Goal: Information Seeking & Learning: Learn about a topic

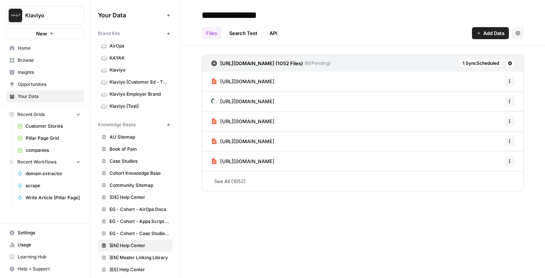
click at [34, 61] on span "Browse" at bounding box center [49, 60] width 63 height 7
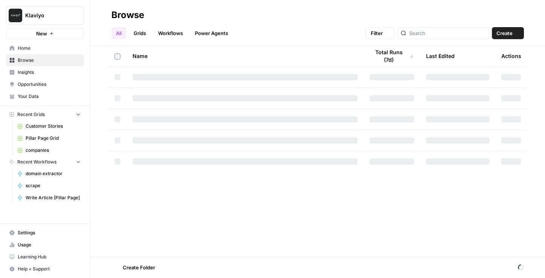
click at [34, 74] on span "Insights" at bounding box center [49, 72] width 63 height 7
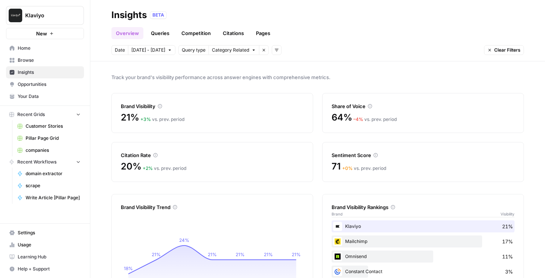
click at [33, 80] on link "Opportunities" at bounding box center [45, 84] width 78 height 12
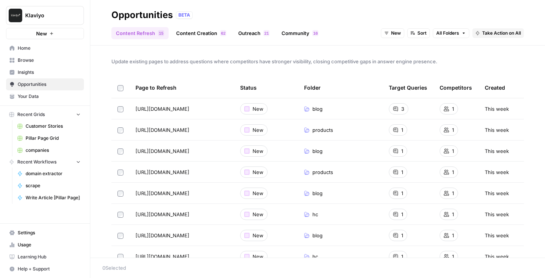
click at [33, 72] on span "Insights" at bounding box center [49, 72] width 63 height 7
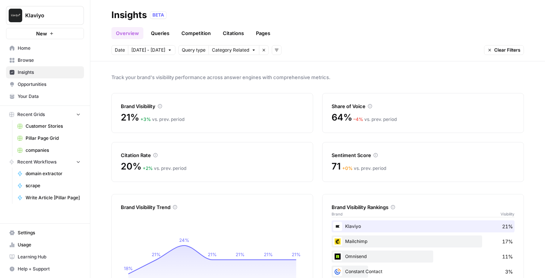
click at [31, 81] on span "Opportunities" at bounding box center [49, 84] width 63 height 7
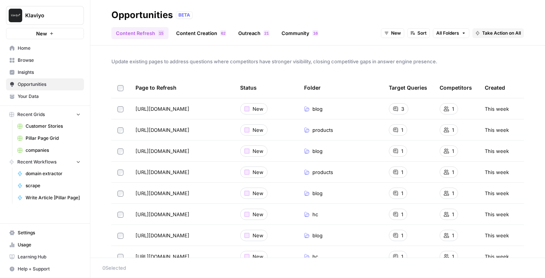
click at [35, 75] on span "Insights" at bounding box center [49, 72] width 63 height 7
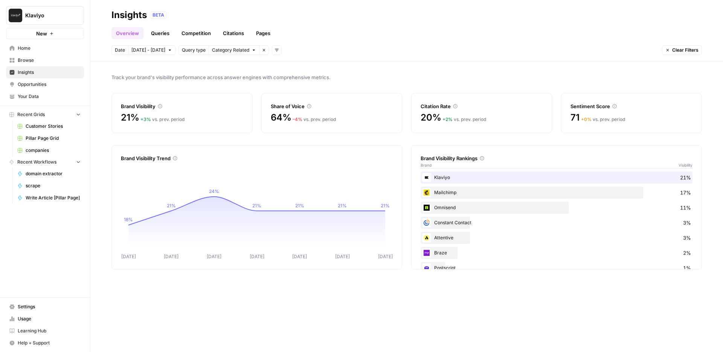
click at [44, 92] on link "Your Data" at bounding box center [45, 96] width 78 height 12
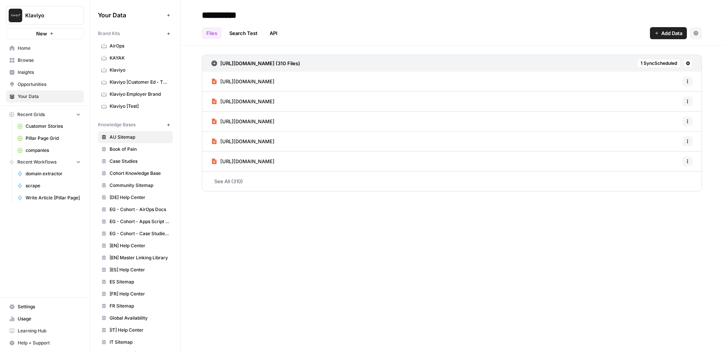
click at [54, 14] on span "Klaviyo" at bounding box center [48, 16] width 46 height 8
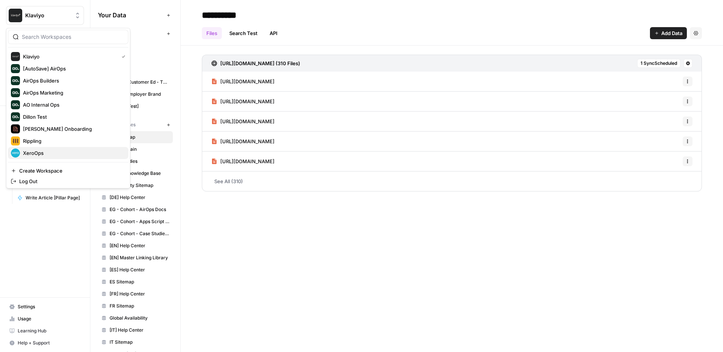
click at [56, 151] on span "XeroOps" at bounding box center [72, 153] width 99 height 8
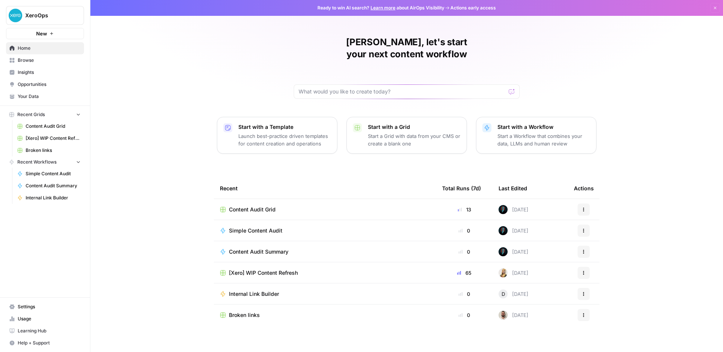
click at [22, 318] on span "Usage" at bounding box center [49, 318] width 63 height 7
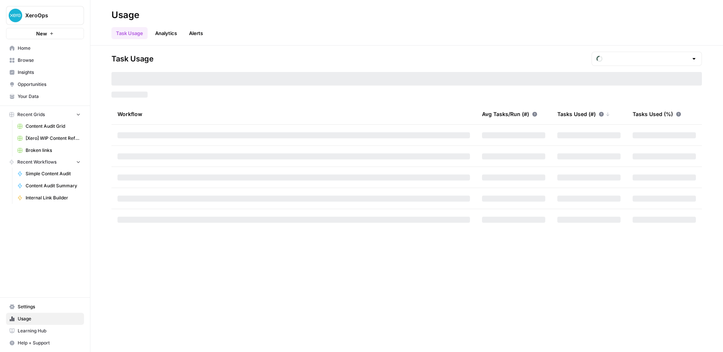
type input "October Tasks"
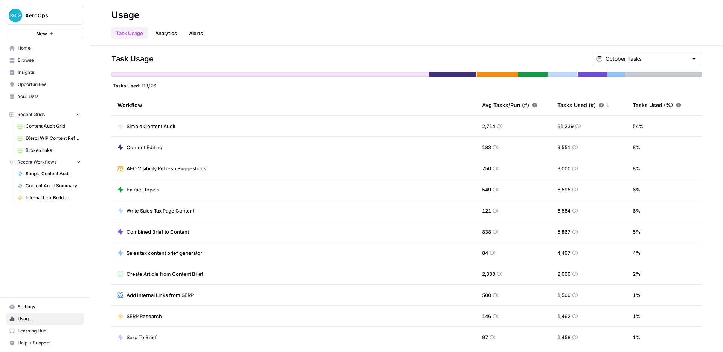
click at [162, 131] on td "Simple Content Audit" at bounding box center [293, 126] width 365 height 21
click at [156, 124] on span "Simple Content Audit" at bounding box center [151, 126] width 49 height 8
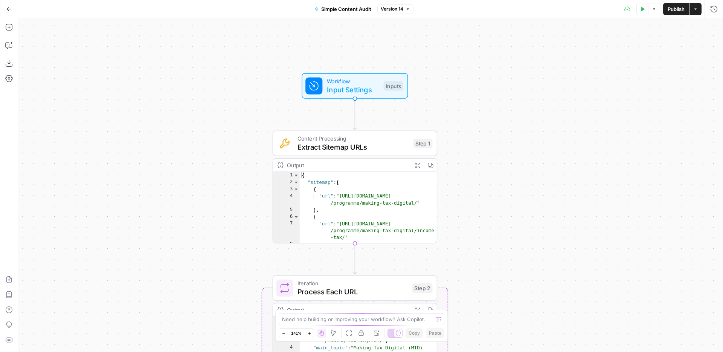
click at [172, 237] on div "true false Workflow Input Settings Inputs Content Processing Extract Sitemap UR…" at bounding box center [370, 185] width 705 height 334
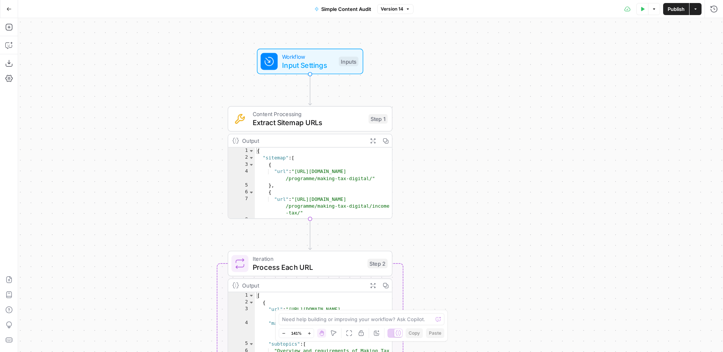
drag, startPoint x: 172, startPoint y: 237, endPoint x: 127, endPoint y: 214, distance: 50.7
click at [127, 213] on div "true false Workflow Input Settings Inputs Content Processing Extract Sitemap UR…" at bounding box center [370, 185] width 705 height 334
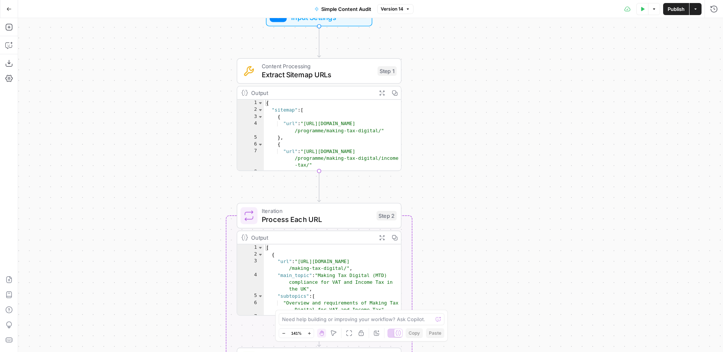
drag, startPoint x: 151, startPoint y: 134, endPoint x: 160, endPoint y: 86, distance: 48.7
click at [160, 86] on div "true false Workflow Input Settings Inputs Content Processing Extract Sitemap UR…" at bounding box center [370, 185] width 705 height 334
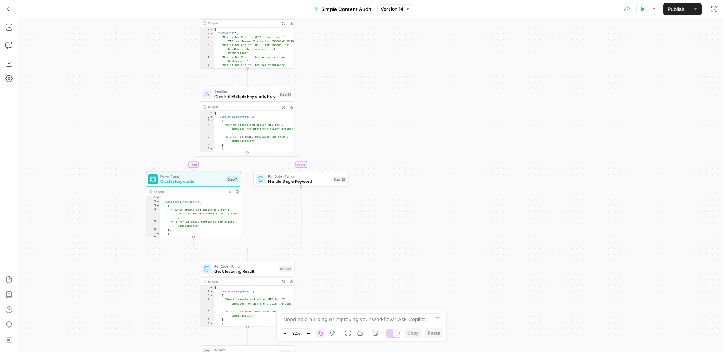
scroll to position [114, 0]
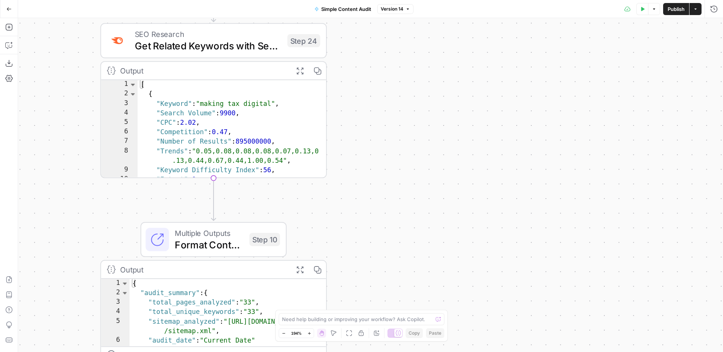
click at [391, 186] on div "true false Workflow Input Settings Inputs Content Processing Extract Sitemap UR…" at bounding box center [370, 185] width 705 height 334
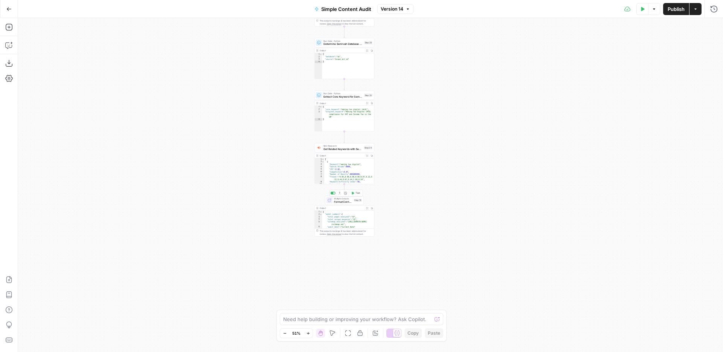
click at [345, 200] on span "Format Content Audit Report" at bounding box center [343, 202] width 18 height 4
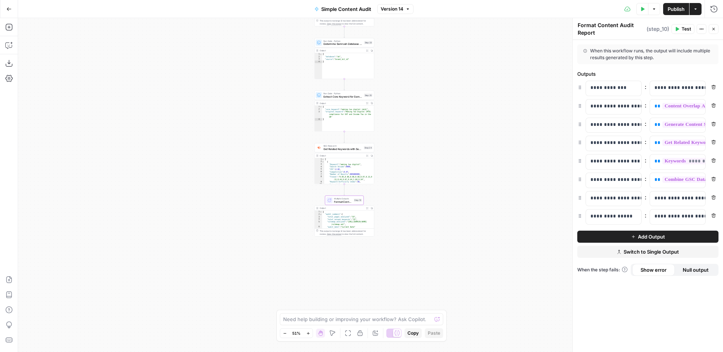
type textarea "**********"
click at [420, 235] on div "true false Workflow Input Settings Inputs Content Processing Extract Sitemap UR…" at bounding box center [370, 185] width 705 height 334
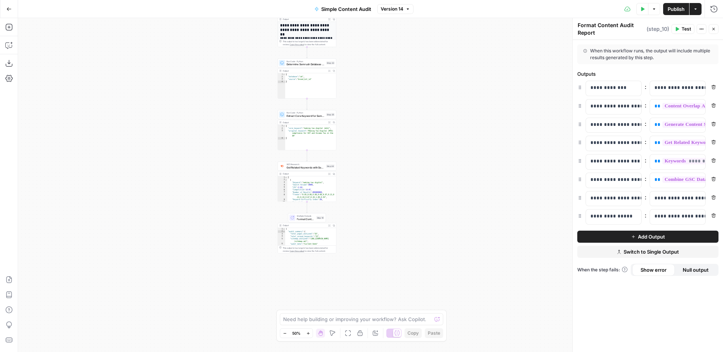
click at [8, 10] on icon "button" at bounding box center [9, 8] width 5 height 3
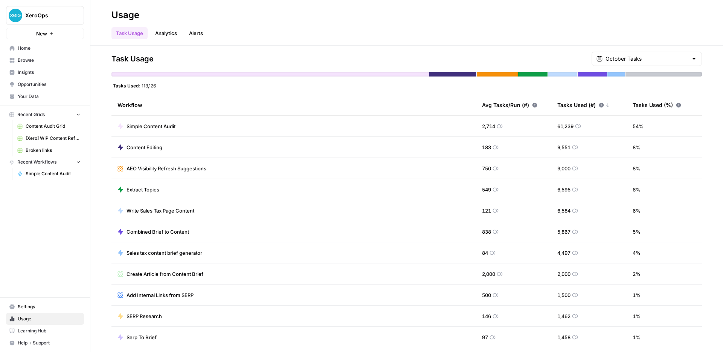
click at [174, 127] on span "Simple Content Audit" at bounding box center [151, 126] width 49 height 8
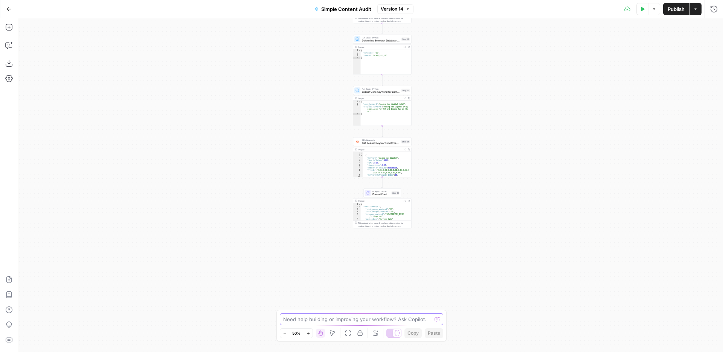
click at [331, 320] on textarea at bounding box center [357, 319] width 148 height 8
type textarea "What does this workflow do?"
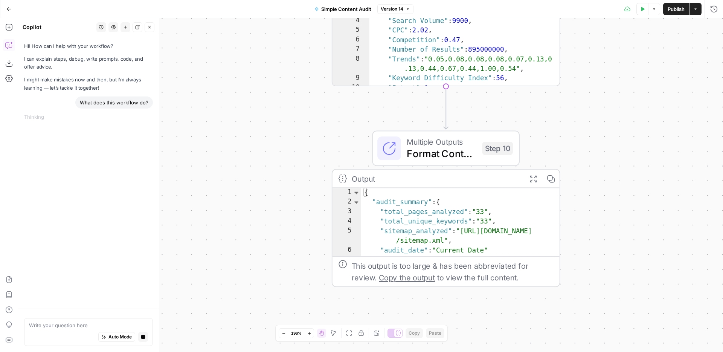
type textarea "**********"
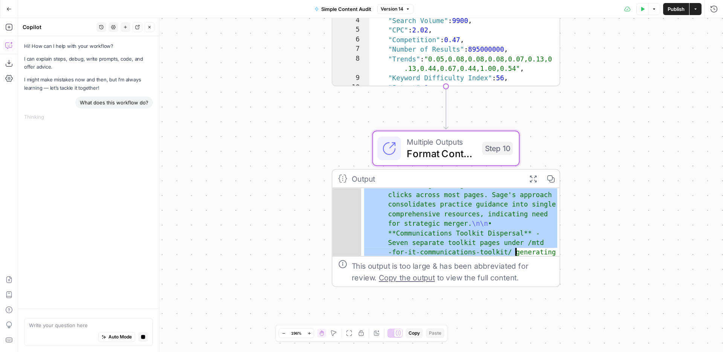
scroll to position [156, 0]
click at [534, 177] on icon "button" at bounding box center [533, 178] width 7 height 7
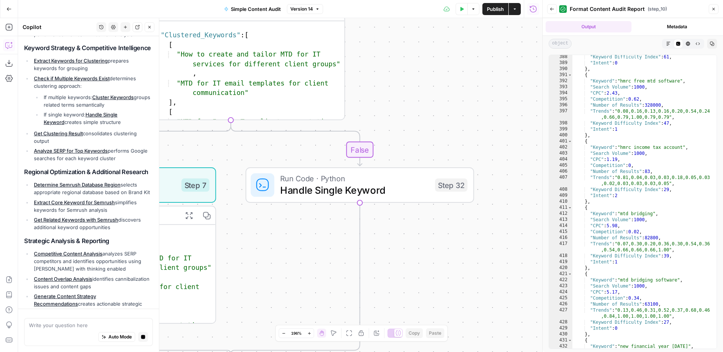
scroll to position [321, 0]
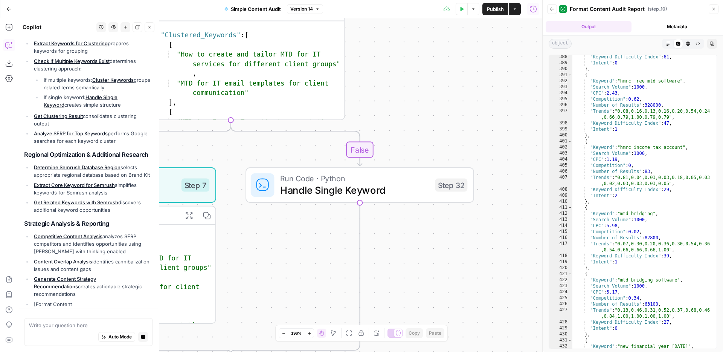
click at [9, 15] on button "Go Back" at bounding box center [9, 9] width 14 height 14
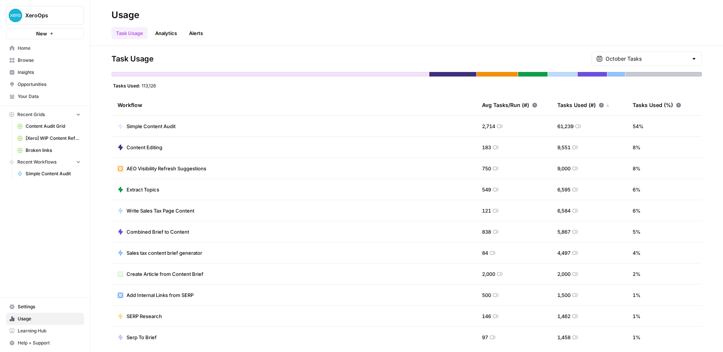
click at [41, 59] on span "Browse" at bounding box center [49, 60] width 63 height 7
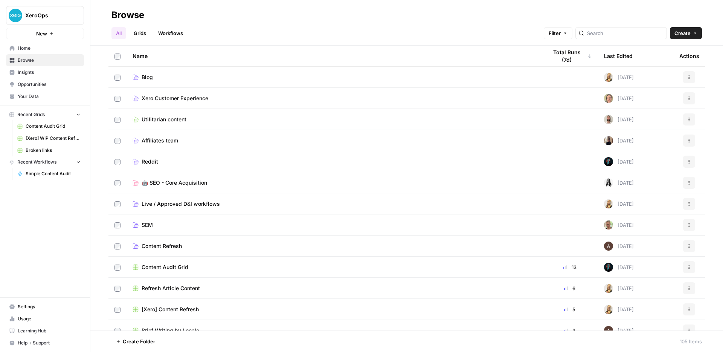
click at [144, 35] on link "Grids" at bounding box center [139, 33] width 21 height 12
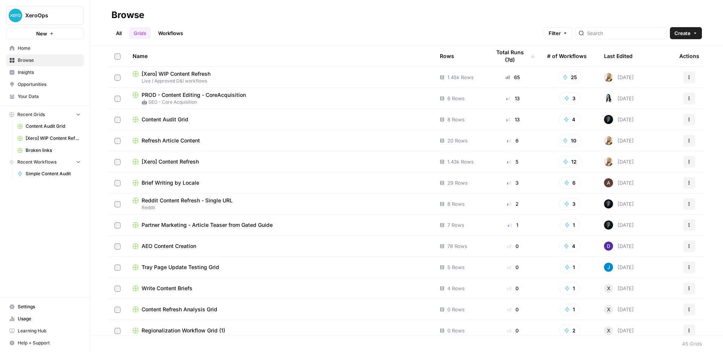
click at [125, 35] on link "All" at bounding box center [118, 33] width 15 height 12
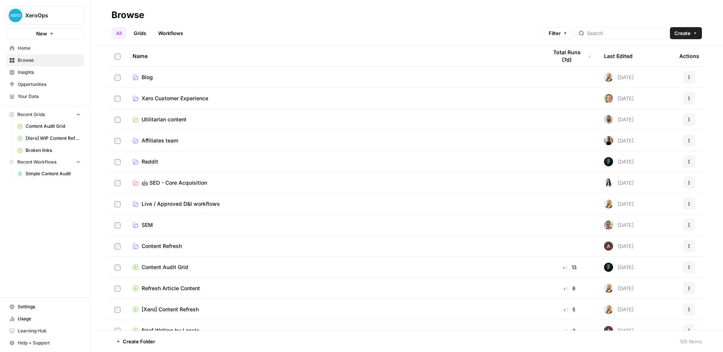
click at [147, 268] on span "Content Audit Grid" at bounding box center [165, 267] width 47 height 8
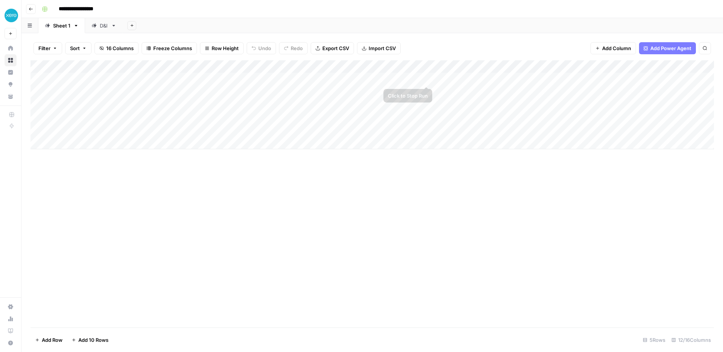
scroll to position [0, 363]
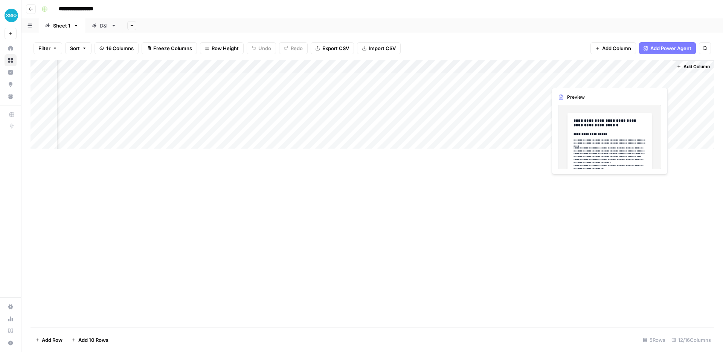
click at [633, 82] on div "Add Column" at bounding box center [373, 104] width 684 height 89
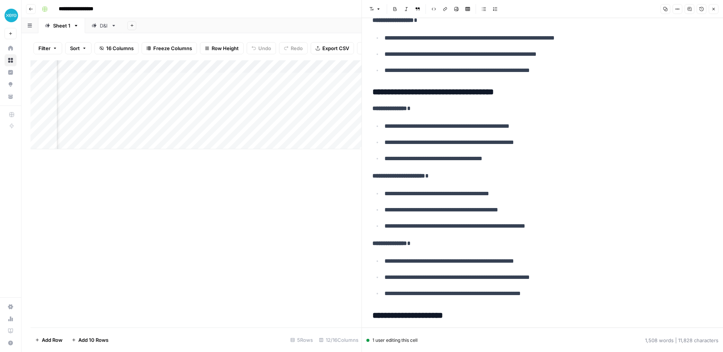
scroll to position [3301, 0]
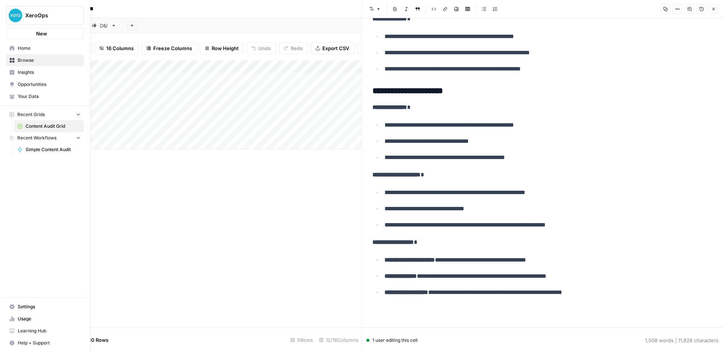
click at [10, 72] on icon at bounding box center [12, 72] width 5 height 5
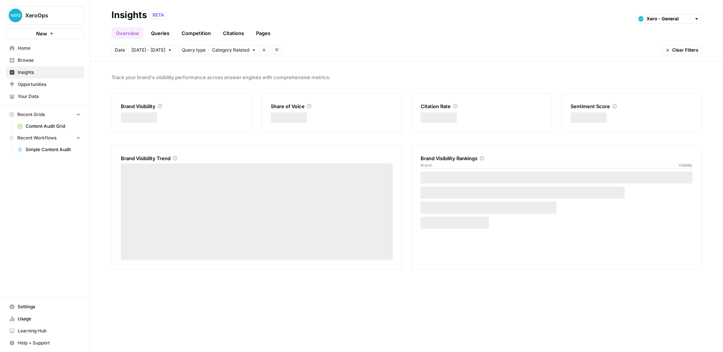
click at [27, 82] on span "Opportunities" at bounding box center [49, 84] width 63 height 7
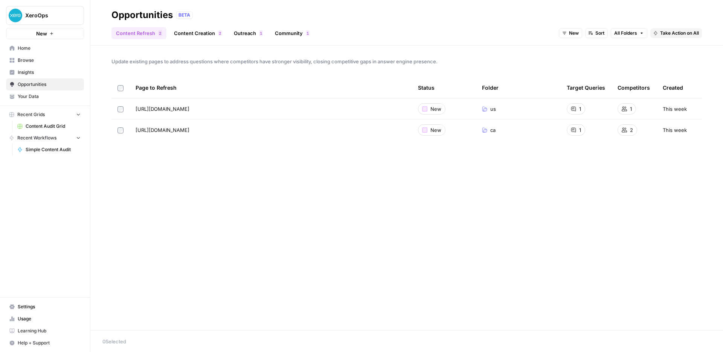
click at [19, 318] on span "Usage" at bounding box center [49, 318] width 63 height 7
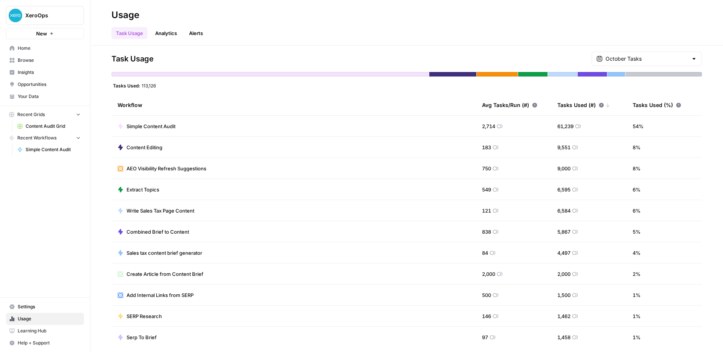
click at [145, 147] on span "Content Editing" at bounding box center [145, 148] width 36 height 8
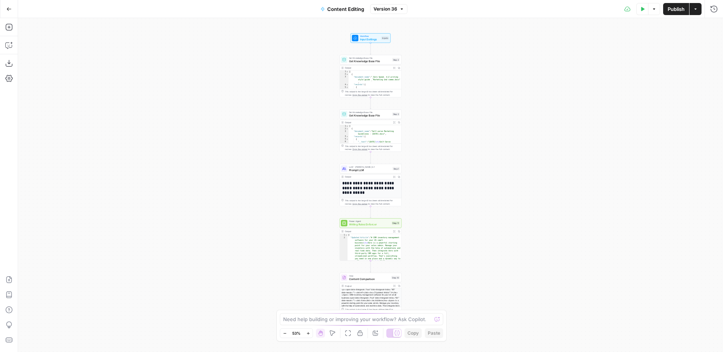
click at [315, 99] on div "Workflow Input Settings Inputs Get Knowledge Base File Get Knowledge Base File …" at bounding box center [370, 185] width 705 height 334
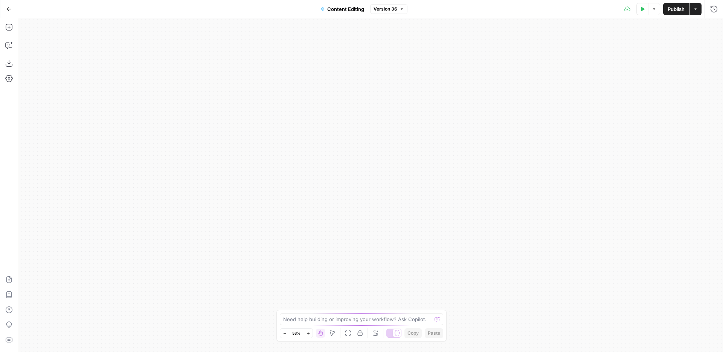
drag, startPoint x: 326, startPoint y: 202, endPoint x: 325, endPoint y: 173, distance: 28.6
click at [325, 173] on div "Workflow Input Settings Inputs Get Knowledge Base File Get Knowledge Base File …" at bounding box center [370, 185] width 705 height 334
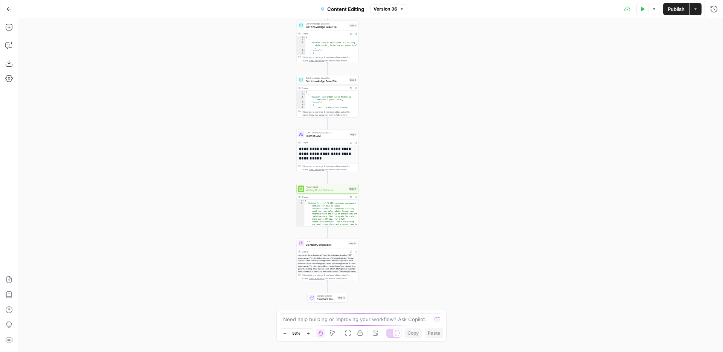
drag, startPoint x: 273, startPoint y: 166, endPoint x: 273, endPoint y: 255, distance: 88.5
click at [273, 255] on div "Workflow Input Settings Inputs Get Knowledge Base File Get Knowledge Base File …" at bounding box center [370, 185] width 705 height 334
type textarea "**********"
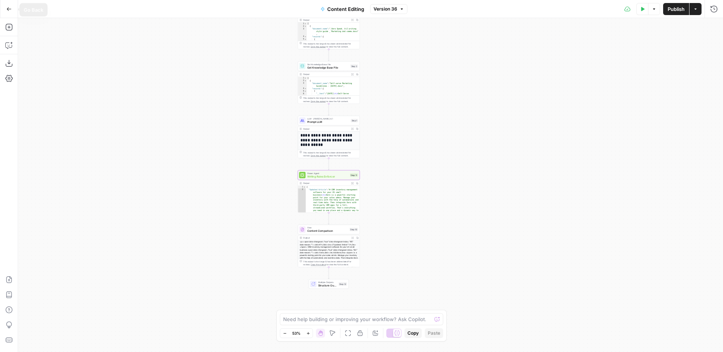
click at [8, 8] on icon "button" at bounding box center [8, 8] width 5 height 5
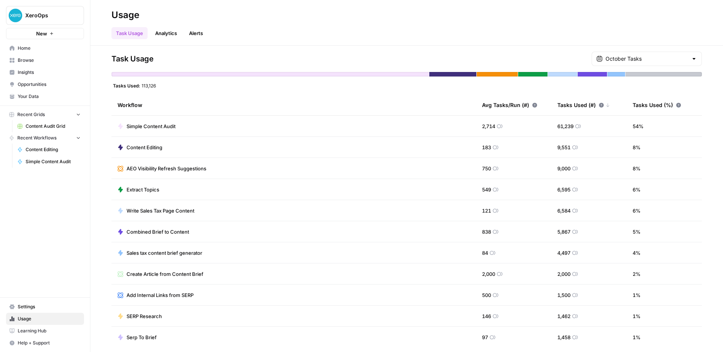
click at [154, 37] on link "Analytics" at bounding box center [166, 33] width 31 height 12
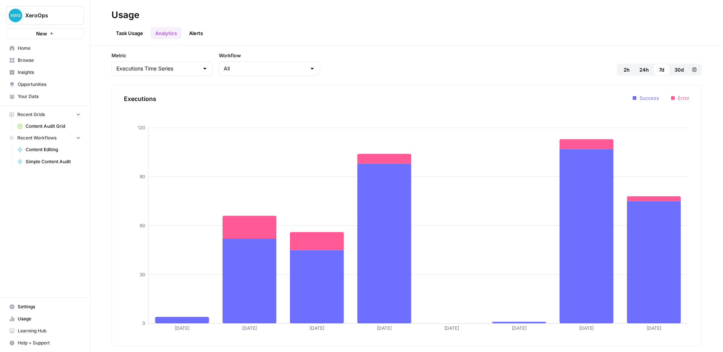
click at [34, 47] on span "Home" at bounding box center [49, 48] width 63 height 7
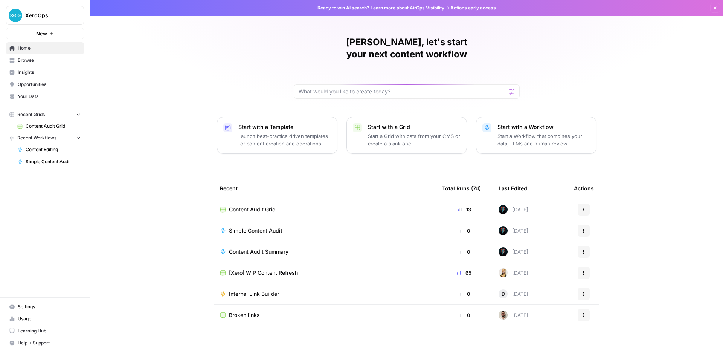
click at [43, 102] on link "Your Data" at bounding box center [45, 96] width 78 height 12
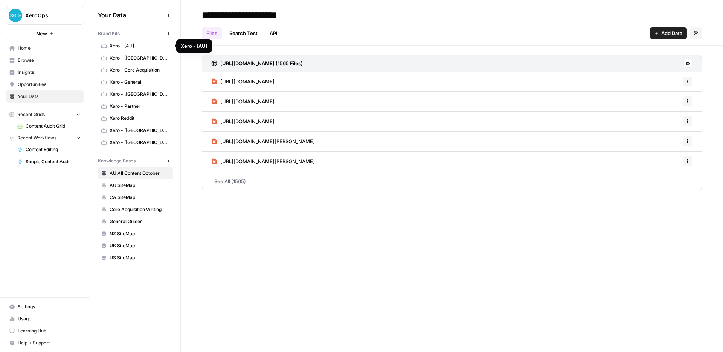
click at [115, 47] on span "Xero - [AU]" at bounding box center [140, 46] width 60 height 7
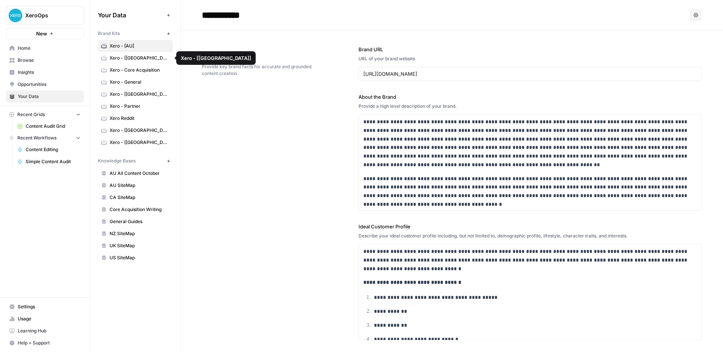
click at [121, 58] on span "Xero - [CA]" at bounding box center [140, 58] width 60 height 7
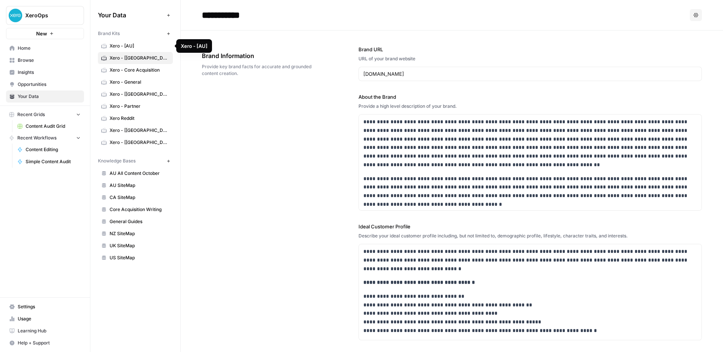
click at [121, 46] on span "Xero - [AU]" at bounding box center [140, 46] width 60 height 7
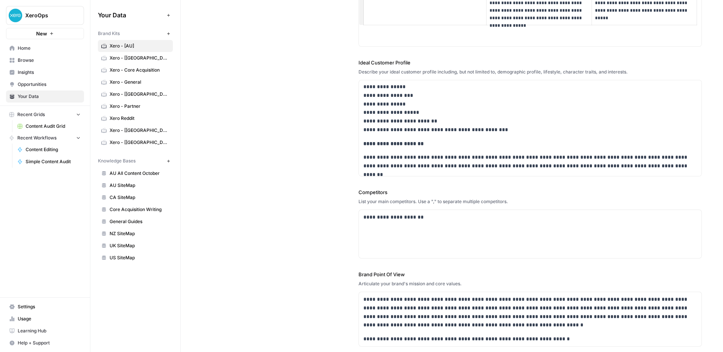
scroll to position [1546, 0]
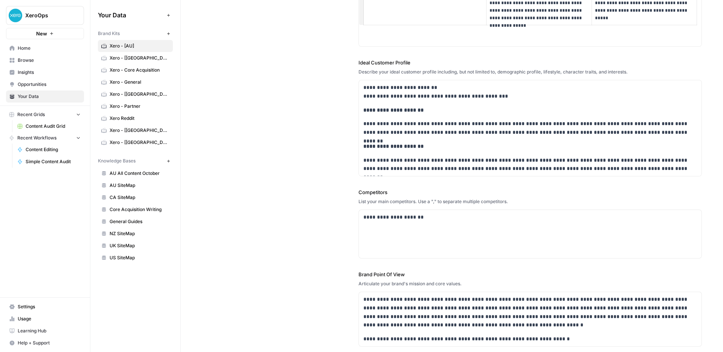
click at [117, 59] on span "Xero - [CA]" at bounding box center [140, 58] width 60 height 7
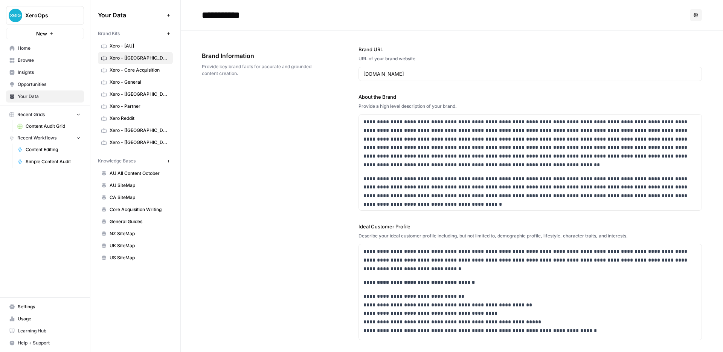
click at [142, 95] on span "Xero - [NZ]" at bounding box center [140, 94] width 60 height 7
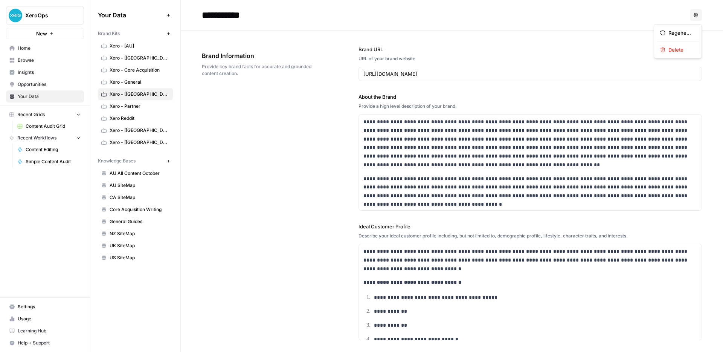
click at [695, 14] on icon "button" at bounding box center [696, 15] width 5 height 5
click at [152, 70] on span "Xero - Core Acquisition" at bounding box center [140, 70] width 60 height 7
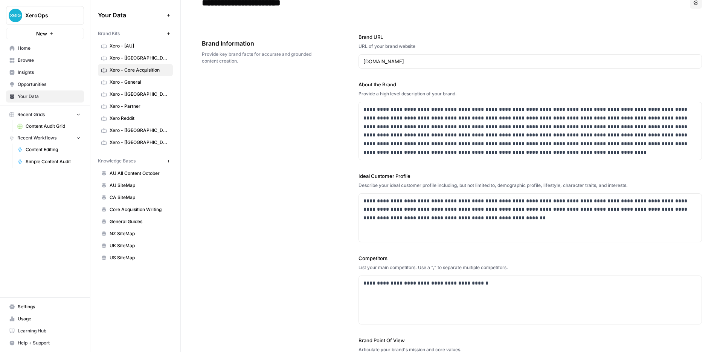
scroll to position [14, 0]
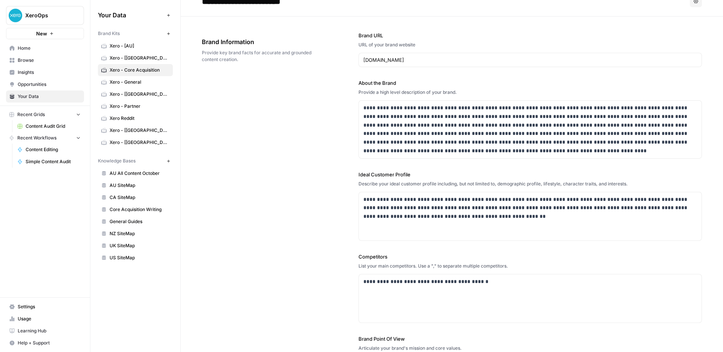
click at [128, 55] on span "Xero - [CA]" at bounding box center [140, 58] width 60 height 7
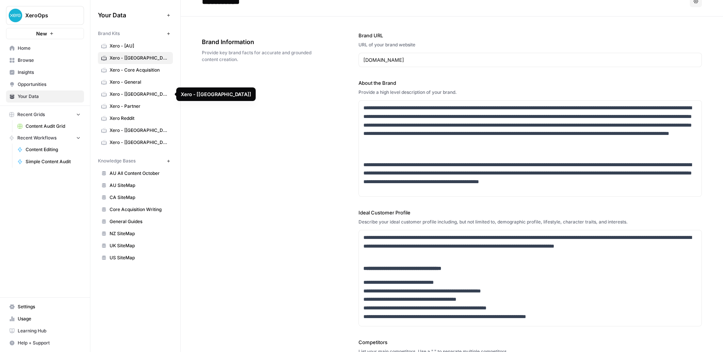
click at [128, 90] on link "Xero - [NZ]" at bounding box center [135, 94] width 75 height 12
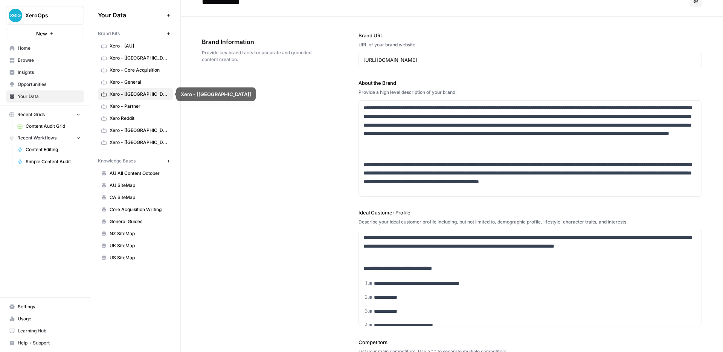
click at [128, 60] on span "Xero - [CA]" at bounding box center [140, 58] width 60 height 7
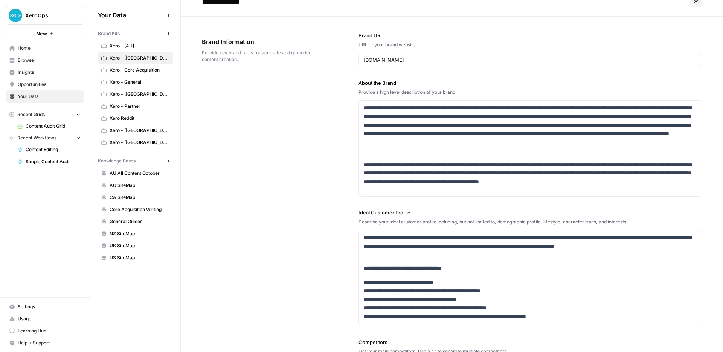
click at [119, 134] on link "Xero - [UK]" at bounding box center [135, 130] width 75 height 12
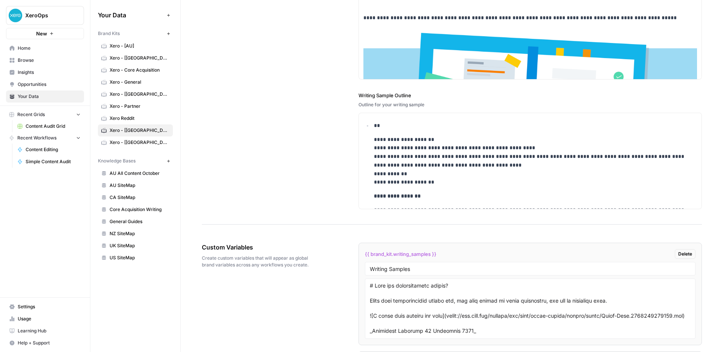
scroll to position [1349, 0]
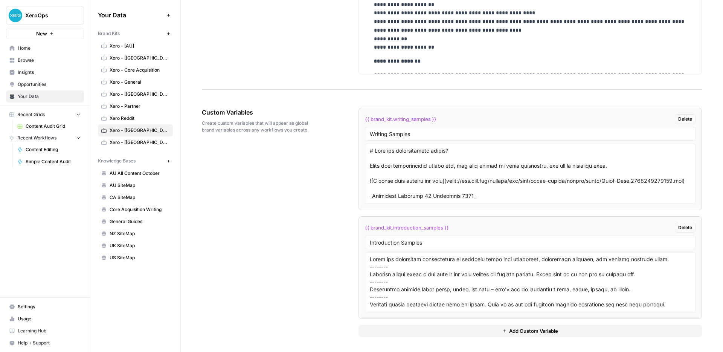
click at [111, 144] on span "Xero - [US]" at bounding box center [140, 142] width 60 height 7
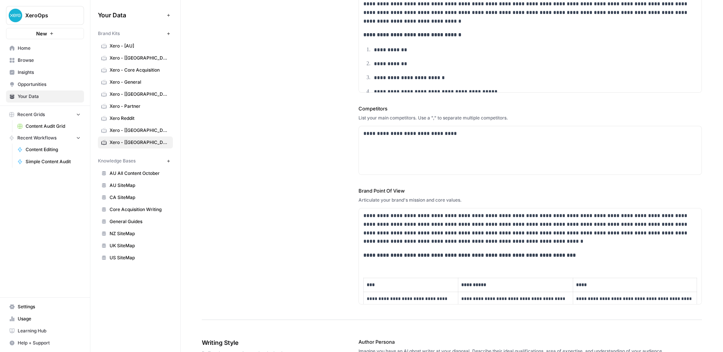
scroll to position [256, 0]
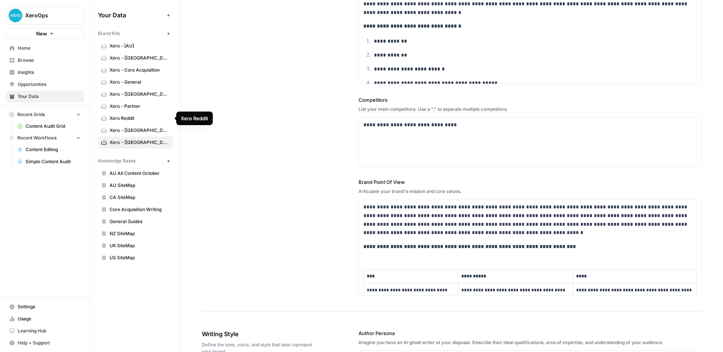
click at [130, 119] on span "Xero Reddit" at bounding box center [140, 118] width 60 height 7
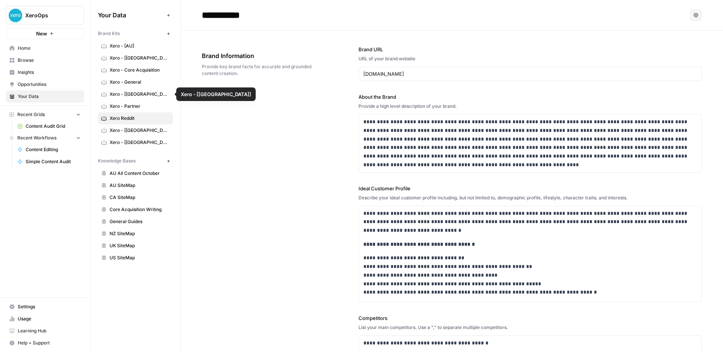
click at [143, 95] on span "Xero - [NZ]" at bounding box center [140, 94] width 60 height 7
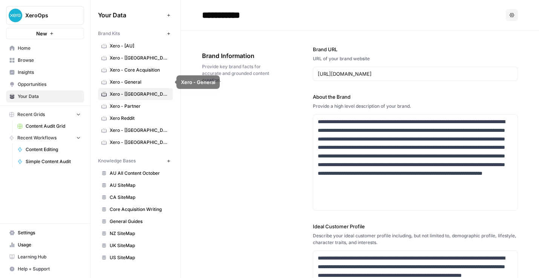
click at [144, 67] on span "Xero - Core Acquisition" at bounding box center [140, 70] width 60 height 7
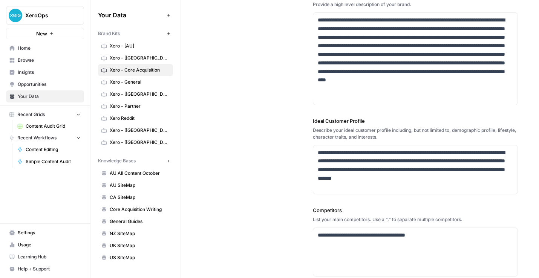
scroll to position [106, 0]
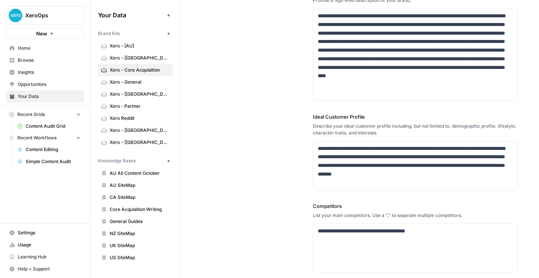
click at [131, 58] on span "Xero - [CA]" at bounding box center [140, 58] width 60 height 7
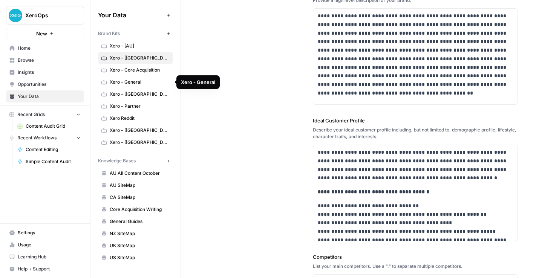
click at [133, 72] on span "Xero - Core Acquisition" at bounding box center [140, 70] width 60 height 7
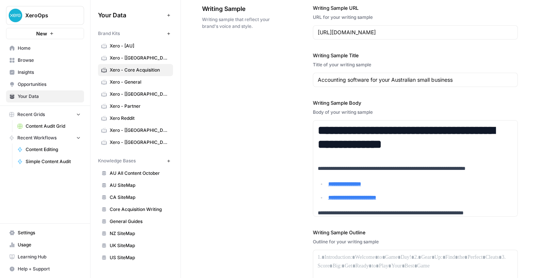
scroll to position [1039, 0]
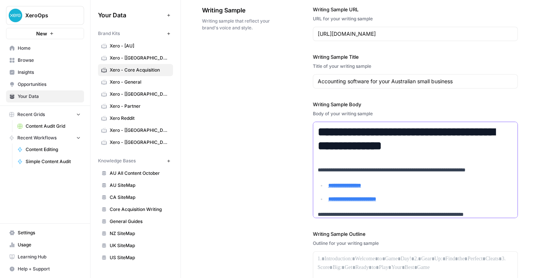
click at [402, 170] on p "**********" at bounding box center [415, 170] width 195 height 9
type input "FAQ"
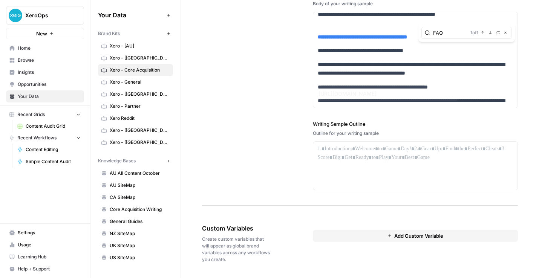
scroll to position [2678, 0]
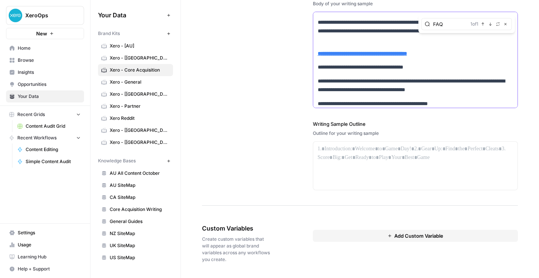
copy strong "**********"
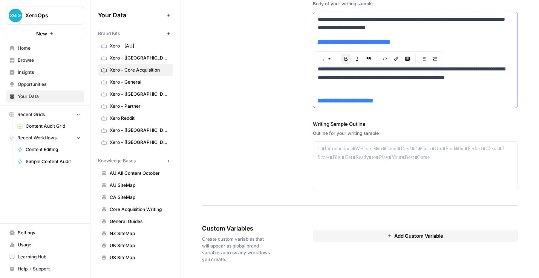
scroll to position [2927, 0]
click at [253, 128] on div "**********" at bounding box center [360, 43] width 316 height 325
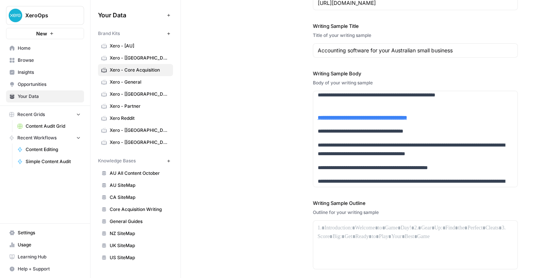
scroll to position [729, 0]
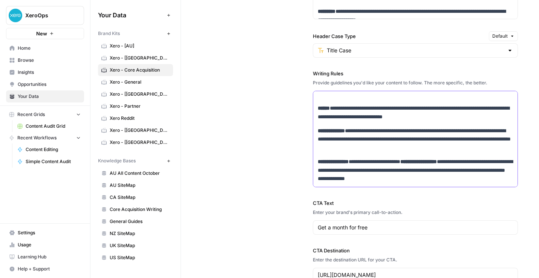
click at [351, 137] on p "**********" at bounding box center [415, 140] width 195 height 26
copy p "*****"
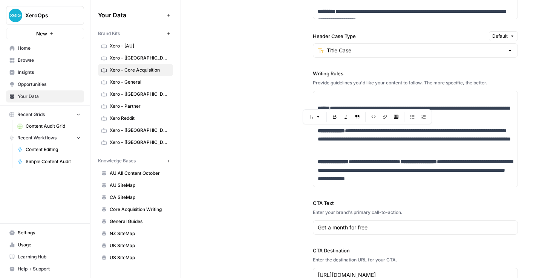
click at [39, 61] on span "Browse" at bounding box center [49, 60] width 63 height 7
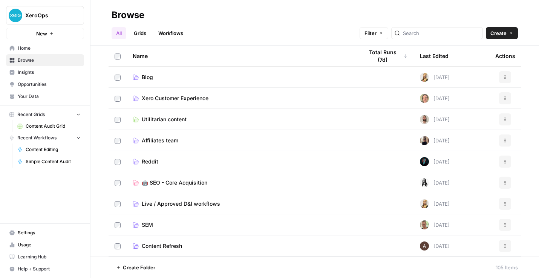
click at [163, 42] on header "Browse All Grids Workflows Filter Create" at bounding box center [314, 23] width 448 height 46
click at [164, 36] on link "Workflows" at bounding box center [171, 33] width 34 height 12
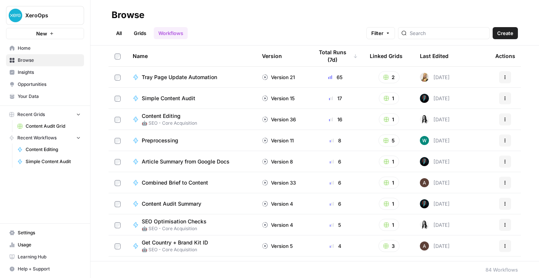
click at [191, 184] on span "Combined Brief to Content" at bounding box center [175, 183] width 66 height 8
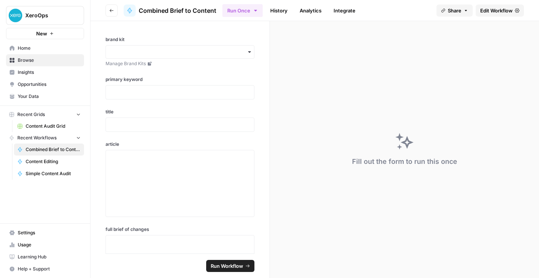
click at [485, 12] on span "Edit Workflow" at bounding box center [496, 11] width 32 height 8
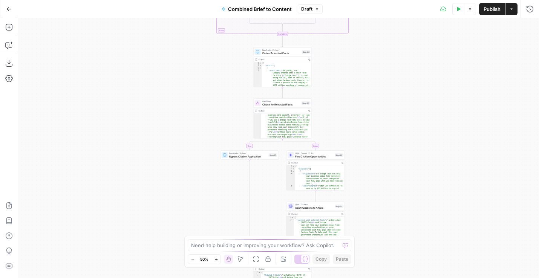
scroll to position [190, 0]
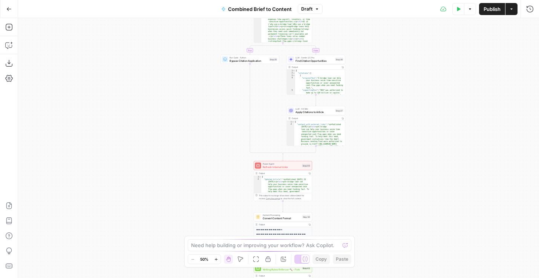
drag, startPoint x: 176, startPoint y: 179, endPoint x: 176, endPoint y: 84, distance: 95.7
click at [176, 84] on div "true false true false true false Workflow Input Settings Inputs LLM · GPT-4.1 E…" at bounding box center [278, 148] width 521 height 260
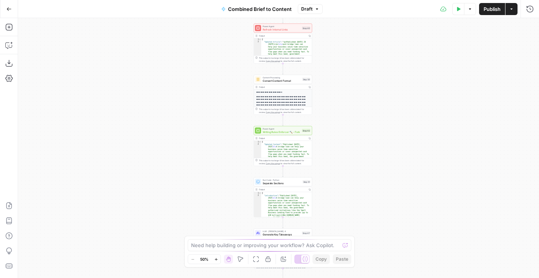
drag, startPoint x: 177, startPoint y: 166, endPoint x: 177, endPoint y: 28, distance: 137.9
click at [177, 28] on div "true false true false true false Workflow Input Settings Inputs LLM · GPT-4.1 E…" at bounding box center [278, 148] width 521 height 260
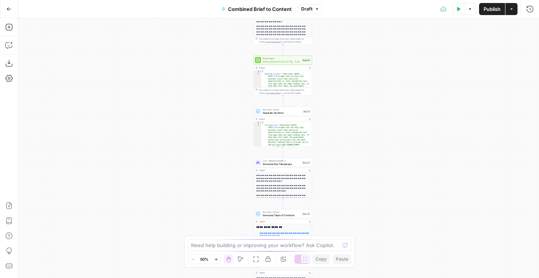
drag, startPoint x: 175, startPoint y: 175, endPoint x: 175, endPoint y: 107, distance: 68.6
click at [175, 106] on div "true false true false true false Workflow Input Settings Inputs LLM · GPT-4.1 E…" at bounding box center [278, 148] width 521 height 260
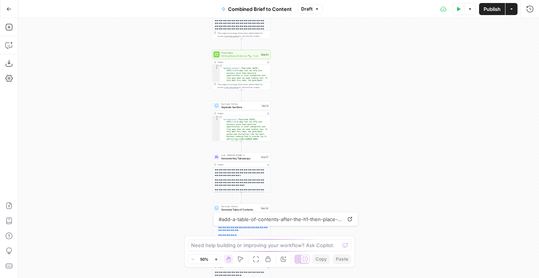
drag, startPoint x: 187, startPoint y: 156, endPoint x: 146, endPoint y: 150, distance: 41.6
click at [146, 150] on div "true false true false true false Workflow Input Settings Inputs LLM · GPT-4.1 E…" at bounding box center [278, 148] width 521 height 260
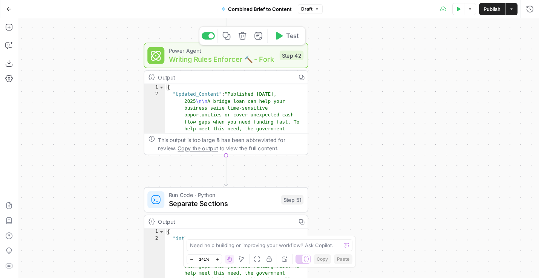
click at [229, 58] on span "Writing Rules Enforcer 🔨 - Fork" at bounding box center [222, 59] width 107 height 11
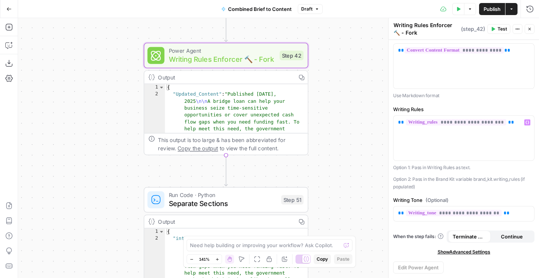
scroll to position [0, 0]
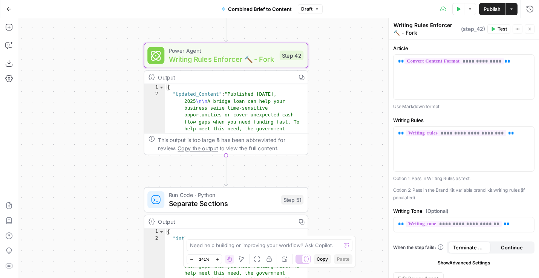
click at [517, 32] on button "Actions" at bounding box center [517, 29] width 10 height 10
click at [434, 31] on textarea "Writing Rules Enforcer 🔨 - Fork" at bounding box center [426, 28] width 66 height 15
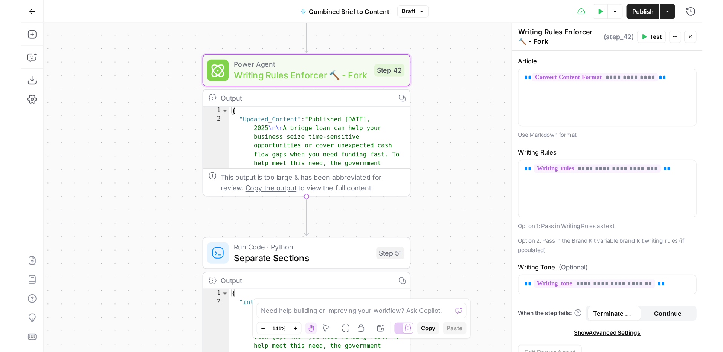
scroll to position [11, 0]
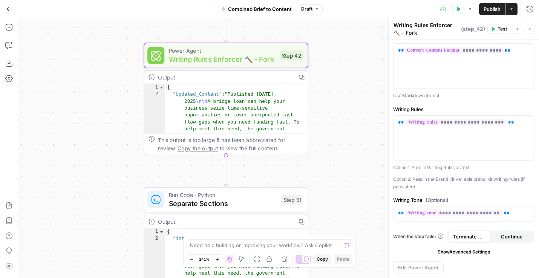
click at [345, 120] on div "true false false true false true Workflow Input Settings Inputs LLM · GPT-4.1 E…" at bounding box center [278, 148] width 521 height 260
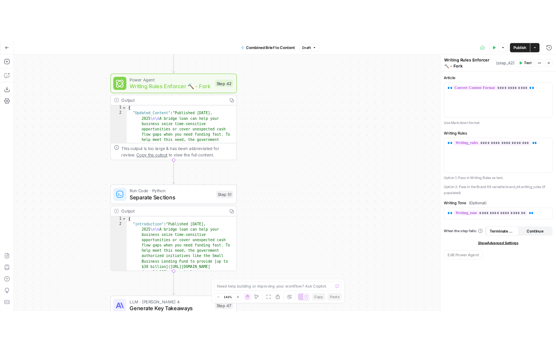
scroll to position [0, 0]
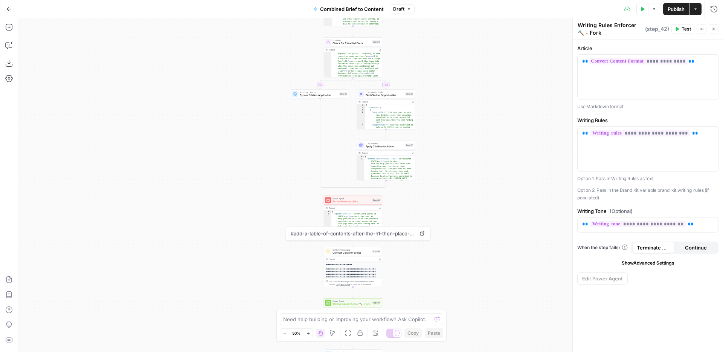
drag, startPoint x: 234, startPoint y: 89, endPoint x: 273, endPoint y: 327, distance: 241.6
click at [273, 327] on div "true false false true false true Workflow Input Settings Inputs LLM · GPT-4.1 E…" at bounding box center [370, 185] width 705 height 334
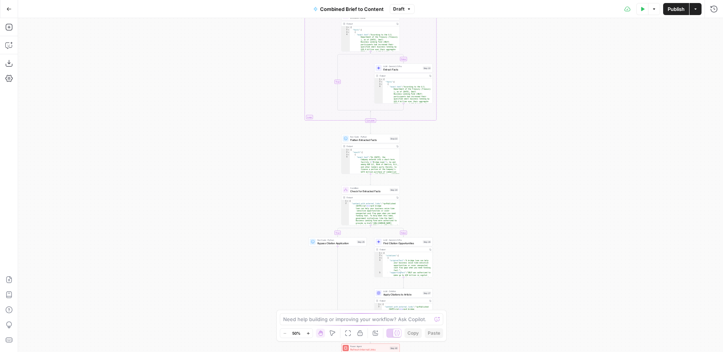
click at [5, 8] on button "Go Back" at bounding box center [9, 9] width 14 height 14
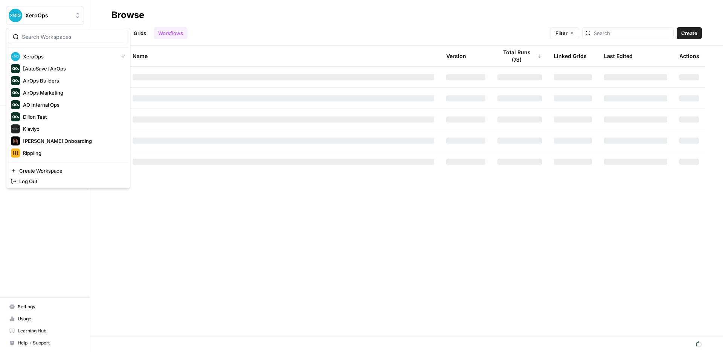
click at [35, 15] on span "XeroOps" at bounding box center [48, 16] width 46 height 8
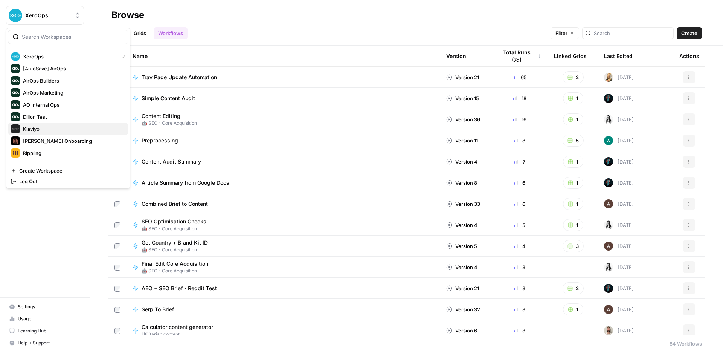
click at [35, 130] on span "Klaviyo" at bounding box center [72, 129] width 99 height 8
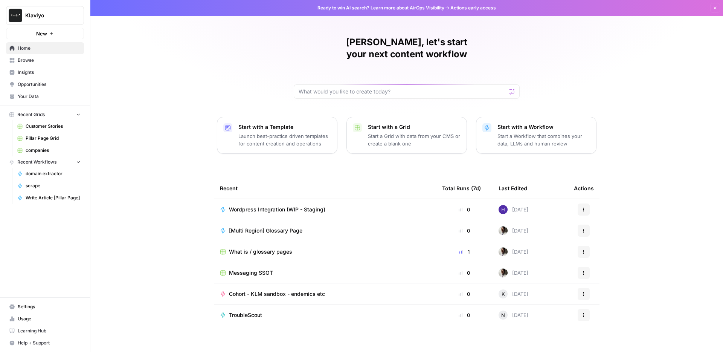
click at [35, 197] on span "Write Article [Pillar Page]" at bounding box center [53, 197] width 55 height 7
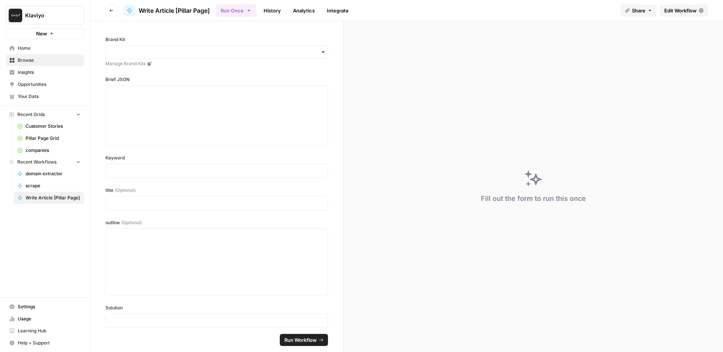
click at [686, 17] on header "Go back Write Article [Pillar Page] Run Once History Analytics Integrate Share …" at bounding box center [406, 10] width 633 height 21
click at [688, 12] on span "Edit Workflow" at bounding box center [680, 11] width 32 height 8
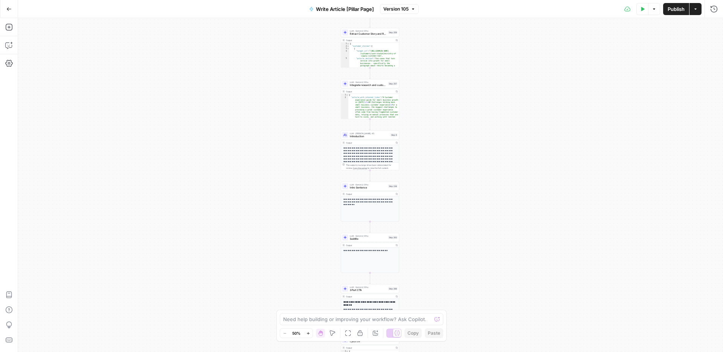
click at [289, 104] on div "**********" at bounding box center [370, 185] width 705 height 334
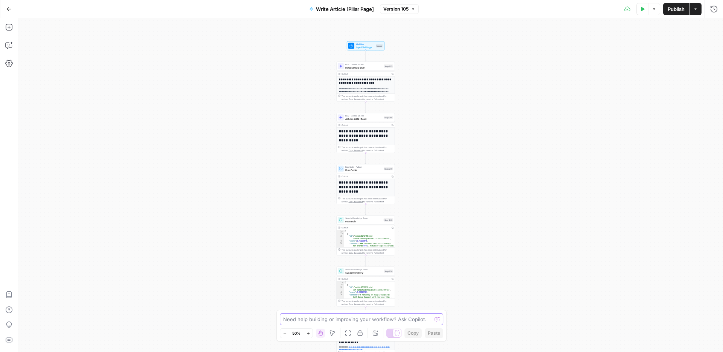
click at [310, 316] on textarea at bounding box center [357, 319] width 148 height 8
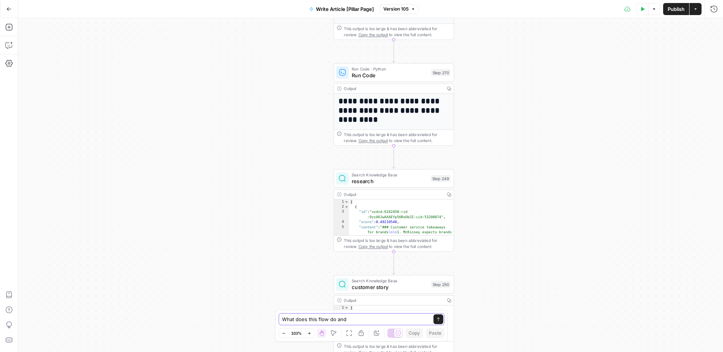
type textarea "What does this flow do and"
click at [390, 182] on span "research" at bounding box center [390, 181] width 76 height 8
type input "Research"
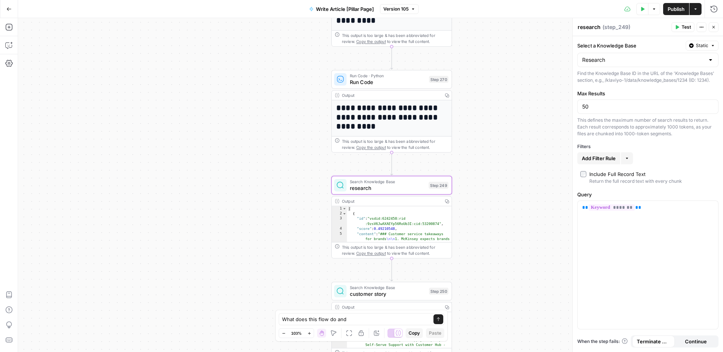
click at [681, 28] on button "Test" at bounding box center [683, 27] width 23 height 10
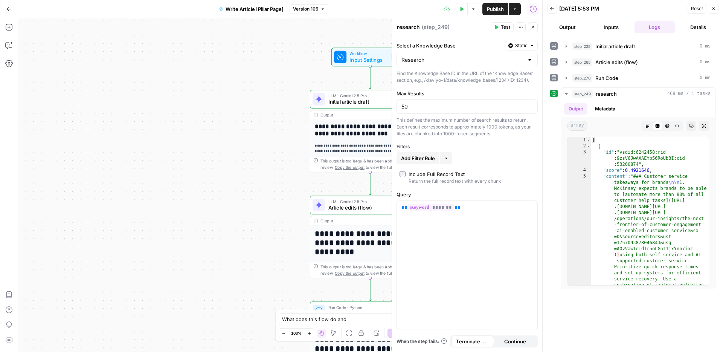
click at [360, 64] on div "Workflow Input Settings Inputs Test Step" at bounding box center [370, 57] width 78 height 19
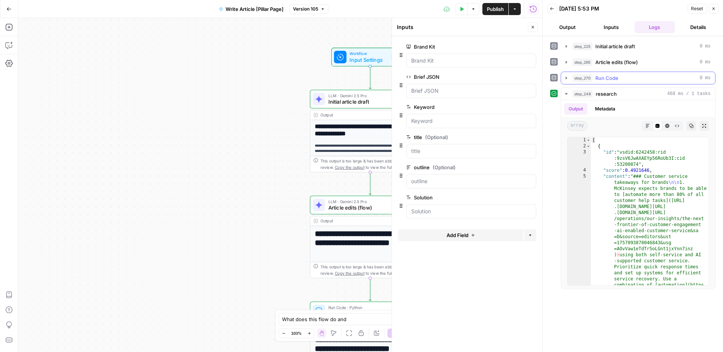
click at [565, 76] on icon "button" at bounding box center [566, 78] width 6 height 6
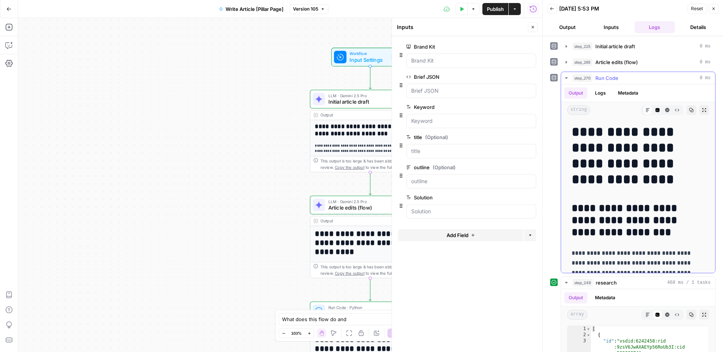
click at [568, 76] on icon "button" at bounding box center [566, 78] width 6 height 6
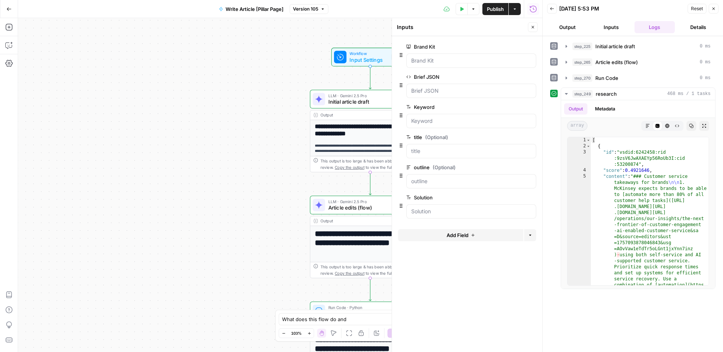
click at [604, 25] on button "Inputs" at bounding box center [611, 27] width 41 height 12
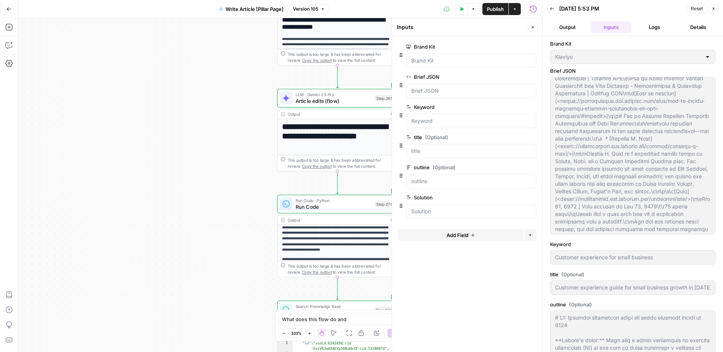
scroll to position [105, 0]
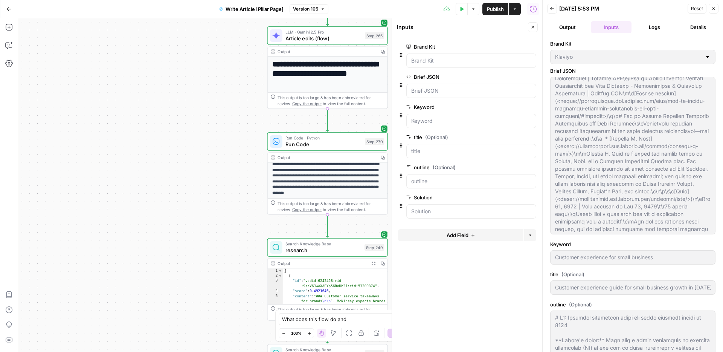
click at [206, 226] on div "**********" at bounding box center [280, 185] width 524 height 334
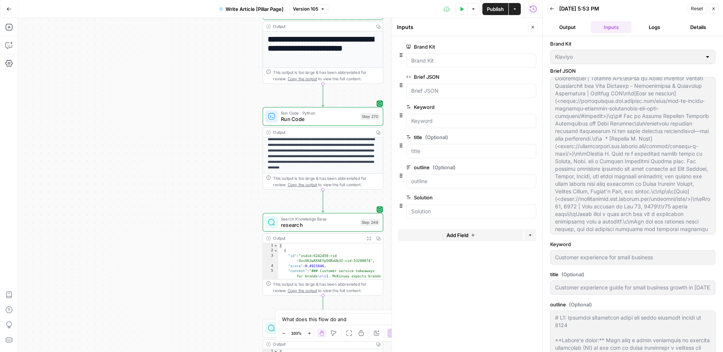
scroll to position [0, 0]
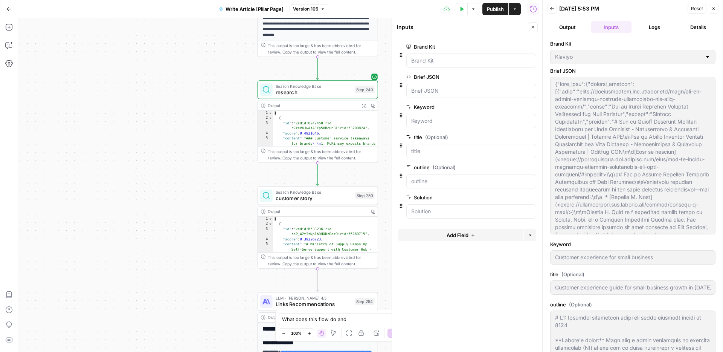
drag, startPoint x: 218, startPoint y: 248, endPoint x: 212, endPoint y: 111, distance: 137.2
click at [212, 111] on div "**********" at bounding box center [280, 185] width 524 height 334
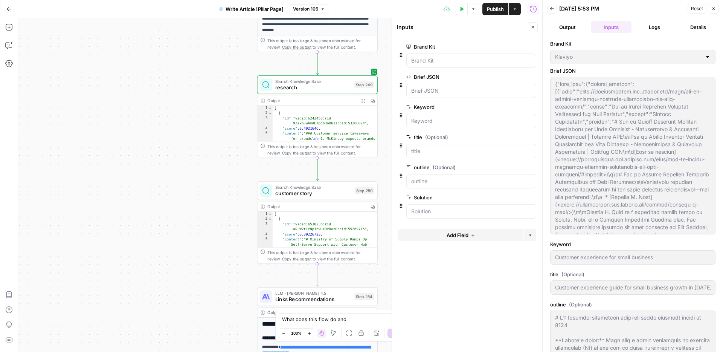
click at [307, 191] on span "customer story" at bounding box center [313, 193] width 76 height 8
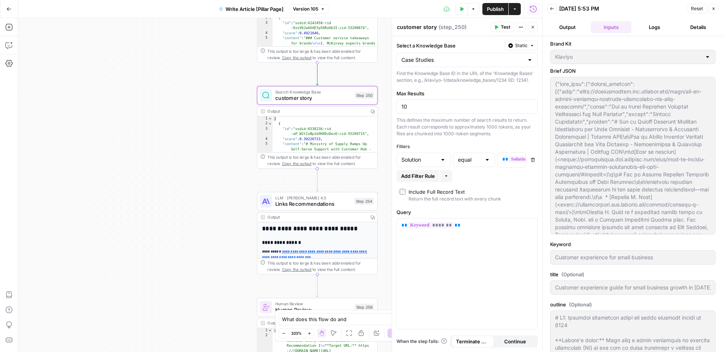
drag, startPoint x: 184, startPoint y: 259, endPoint x: 184, endPoint y: 163, distance: 95.7
click at [184, 163] on div "**********" at bounding box center [280, 185] width 524 height 334
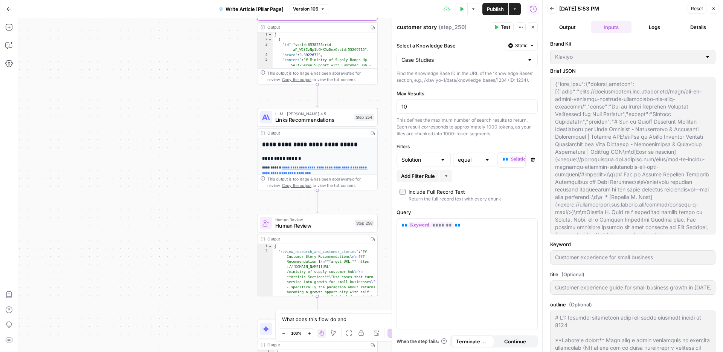
drag, startPoint x: 184, startPoint y: 163, endPoint x: 184, endPoint y: 80, distance: 83.2
click at [184, 80] on div "**********" at bounding box center [280, 185] width 524 height 334
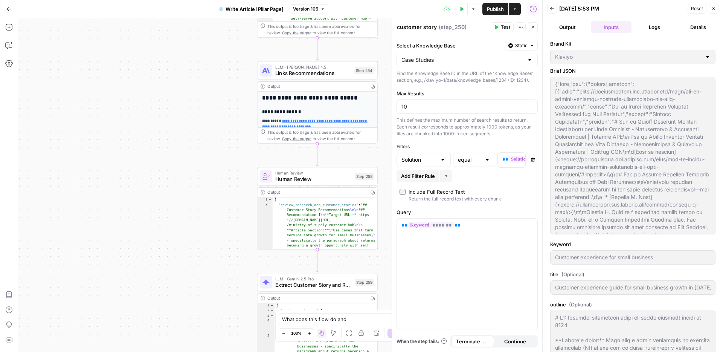
drag, startPoint x: 202, startPoint y: 179, endPoint x: 202, endPoint y: 133, distance: 46.7
click at [202, 133] on div "**********" at bounding box center [280, 185] width 524 height 334
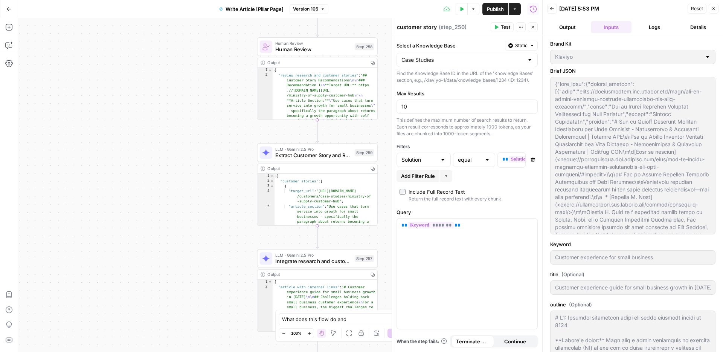
drag, startPoint x: 209, startPoint y: 236, endPoint x: 209, endPoint y: 107, distance: 128.8
click at [209, 107] on div "**********" at bounding box center [280, 185] width 524 height 334
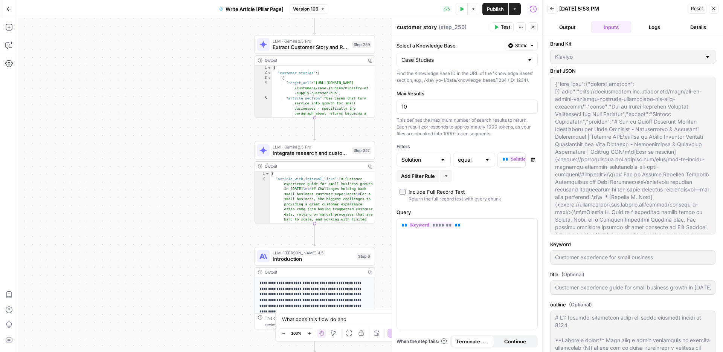
drag, startPoint x: 225, startPoint y: 196, endPoint x: 223, endPoint y: 84, distance: 112.7
click at [222, 83] on div "**********" at bounding box center [280, 185] width 524 height 334
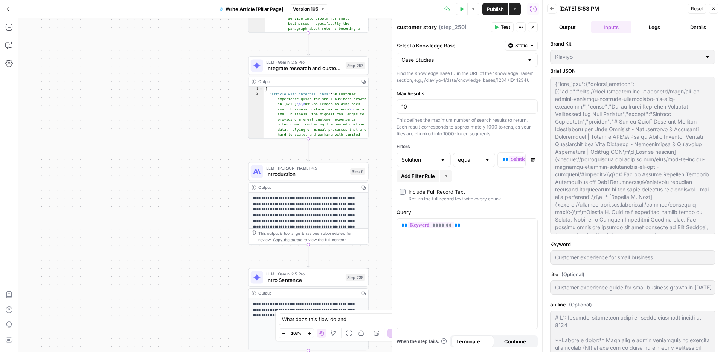
drag, startPoint x: 223, startPoint y: 84, endPoint x: 217, endPoint y: 5, distance: 78.5
click at [217, 5] on div "**********" at bounding box center [271, 176] width 542 height 352
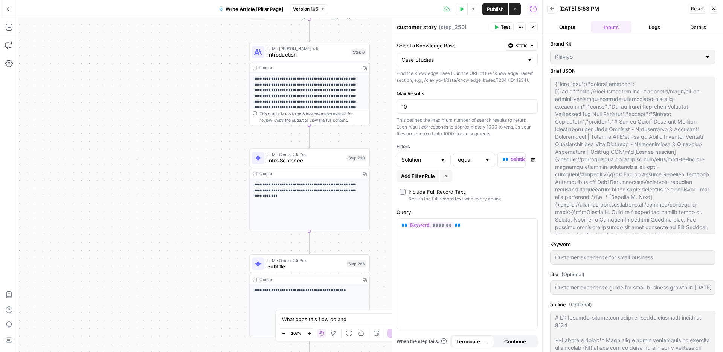
drag, startPoint x: 218, startPoint y: 132, endPoint x: 220, endPoint y: 8, distance: 123.9
click at [220, 8] on div "**********" at bounding box center [271, 176] width 542 height 352
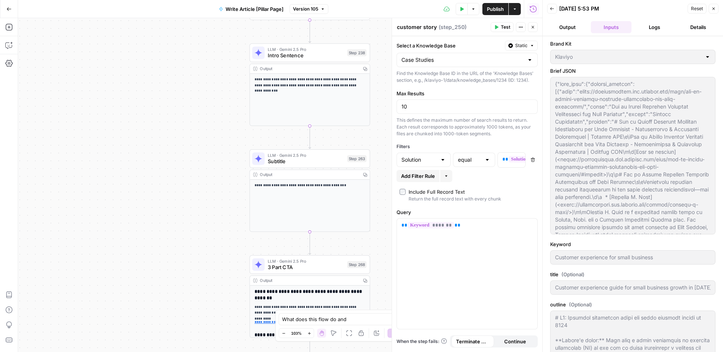
drag, startPoint x: 208, startPoint y: 125, endPoint x: 208, endPoint y: 26, distance: 98.7
click at [208, 26] on div "**********" at bounding box center [280, 185] width 524 height 334
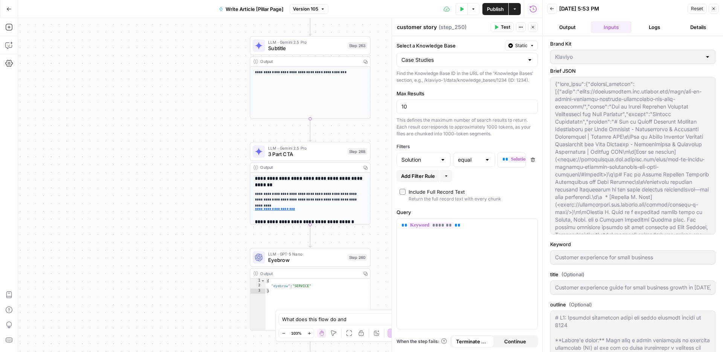
drag, startPoint x: 209, startPoint y: 129, endPoint x: 209, endPoint y: 15, distance: 114.1
click at [209, 15] on div "**********" at bounding box center [271, 176] width 542 height 352
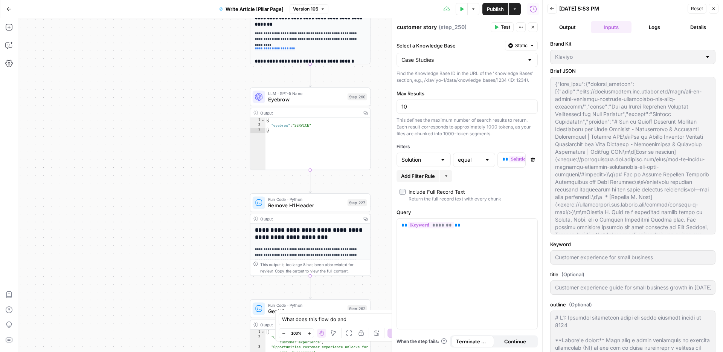
drag, startPoint x: 209, startPoint y: 150, endPoint x: 209, endPoint y: -9, distance: 159.7
click at [209, 0] on html "**********" at bounding box center [361, 176] width 723 height 352
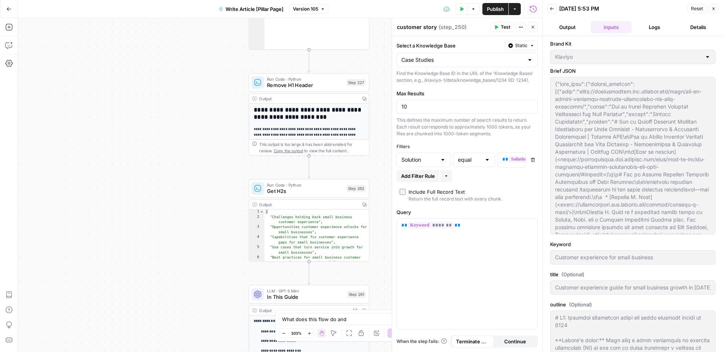
drag, startPoint x: 215, startPoint y: 207, endPoint x: 214, endPoint y: 81, distance: 125.8
click at [214, 81] on div "**********" at bounding box center [280, 185] width 524 height 334
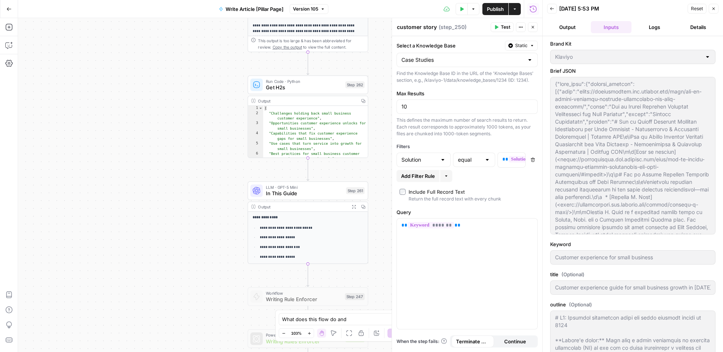
drag, startPoint x: 218, startPoint y: 229, endPoint x: 217, endPoint y: 116, distance: 113.0
click at [217, 116] on div "**********" at bounding box center [280, 185] width 524 height 334
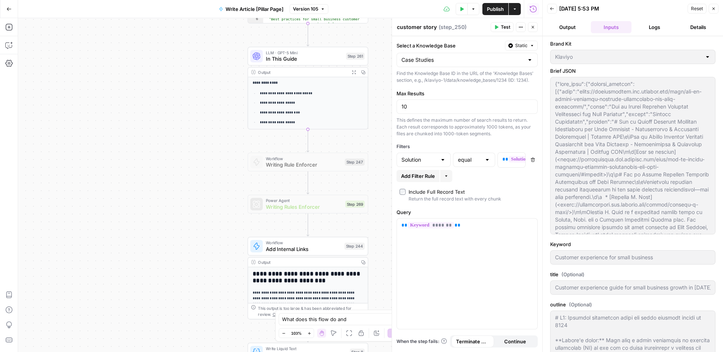
drag, startPoint x: 213, startPoint y: 223, endPoint x: 213, endPoint y: 102, distance: 120.5
click at [213, 102] on div "**********" at bounding box center [280, 185] width 524 height 334
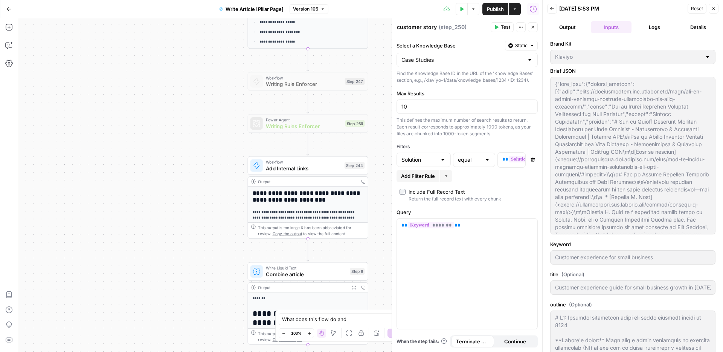
drag, startPoint x: 211, startPoint y: 206, endPoint x: 211, endPoint y: 127, distance: 79.1
click at [211, 126] on div "**********" at bounding box center [280, 185] width 524 height 334
click at [302, 169] on span "Add Internal Links" at bounding box center [303, 169] width 75 height 8
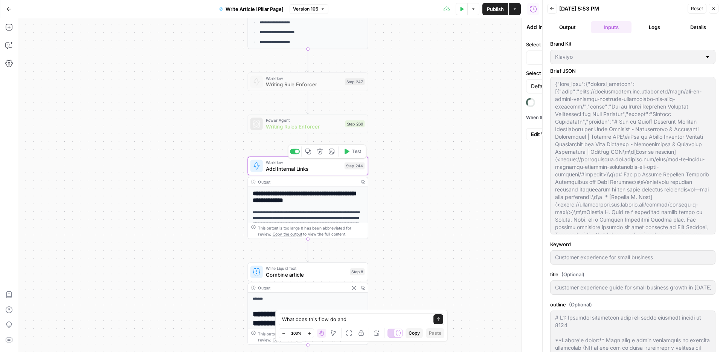
type input "EN Internal Links"
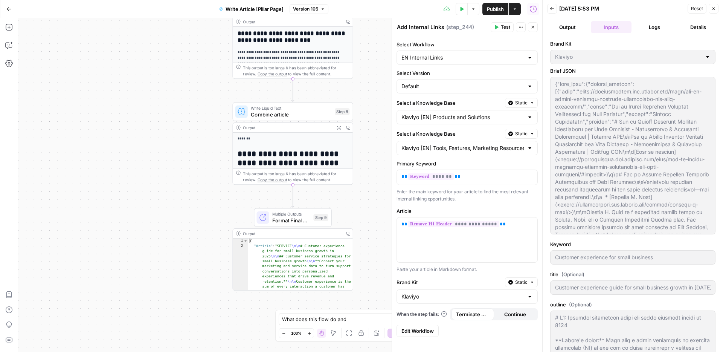
drag, startPoint x: 219, startPoint y: 270, endPoint x: 203, endPoint y: 108, distance: 162.0
click at [203, 108] on div "**********" at bounding box center [280, 185] width 524 height 334
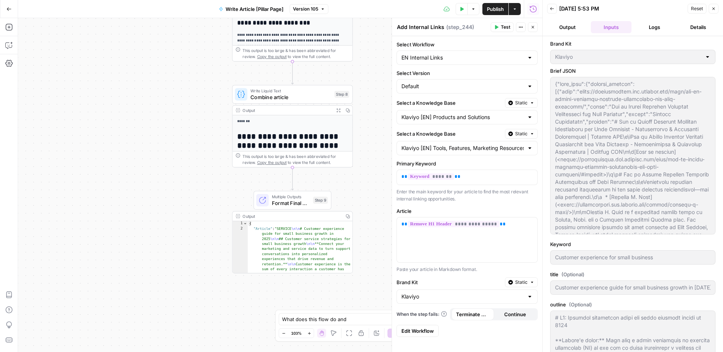
drag, startPoint x: 203, startPoint y: 108, endPoint x: 203, endPoint y: 93, distance: 15.8
click at [203, 93] on div "**********" at bounding box center [280, 185] width 524 height 334
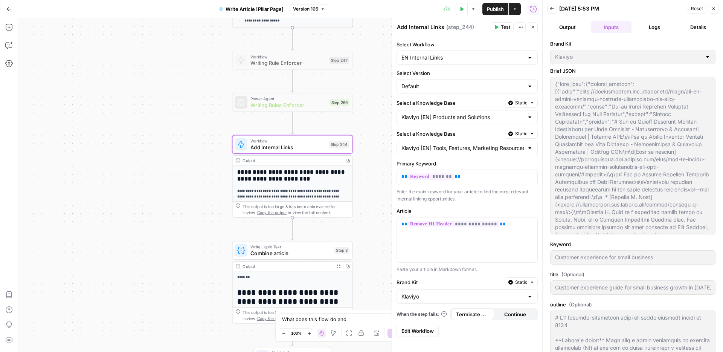
drag, startPoint x: 162, startPoint y: 143, endPoint x: 162, endPoint y: 331, distance: 187.6
click at [162, 331] on div "**********" at bounding box center [280, 185] width 524 height 334
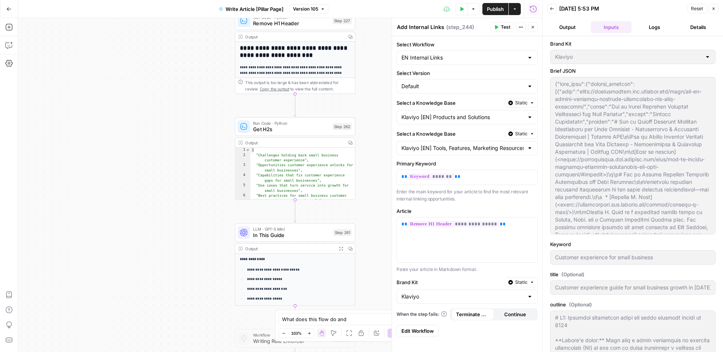
drag, startPoint x: 184, startPoint y: 118, endPoint x: 186, endPoint y: 365, distance: 247.1
click at [186, 351] on html "**********" at bounding box center [361, 176] width 723 height 352
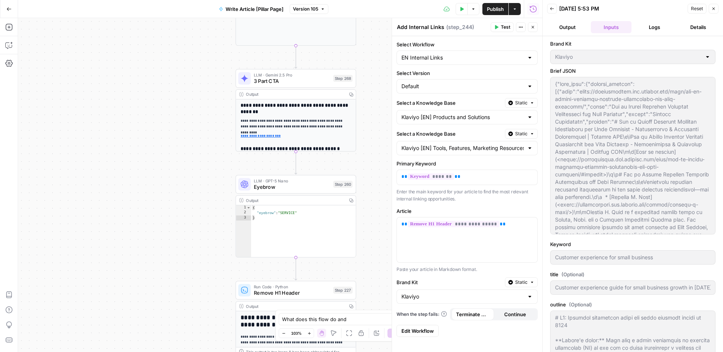
drag, startPoint x: 200, startPoint y: 52, endPoint x: 200, endPoint y: 320, distance: 267.8
click at [200, 321] on div "**********" at bounding box center [280, 185] width 524 height 334
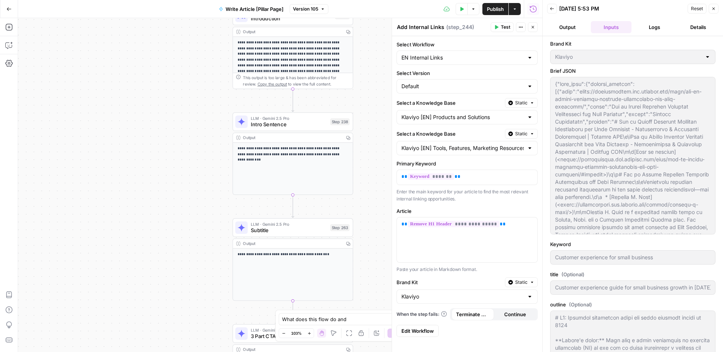
drag, startPoint x: 201, startPoint y: 49, endPoint x: 200, endPoint y: 305, distance: 256.1
click at [199, 305] on div "**********" at bounding box center [280, 185] width 524 height 334
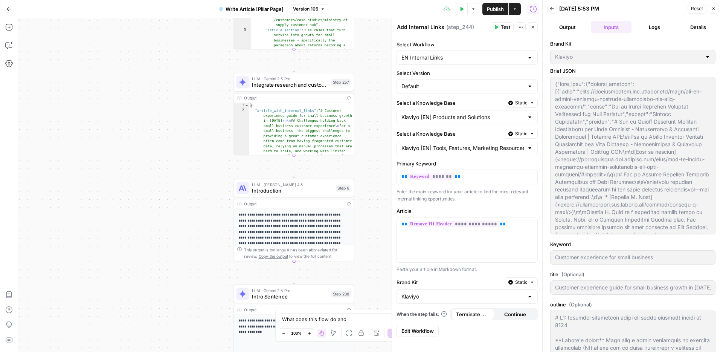
drag, startPoint x: 205, startPoint y: 124, endPoint x: 203, endPoint y: 357, distance: 233.2
click at [203, 351] on html "**********" at bounding box center [361, 176] width 723 height 352
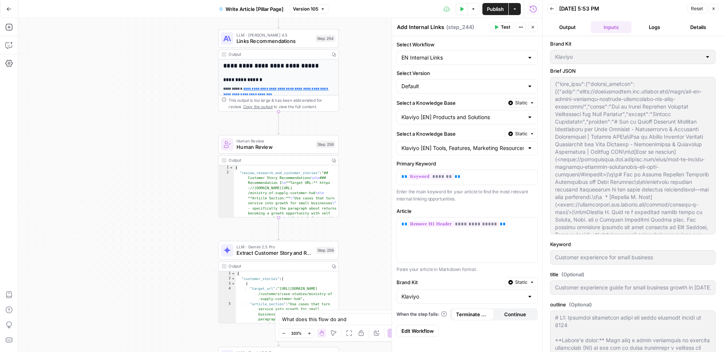
drag, startPoint x: 199, startPoint y: 59, endPoint x: 185, endPoint y: 266, distance: 207.7
click at [185, 266] on div "**********" at bounding box center [280, 185] width 524 height 334
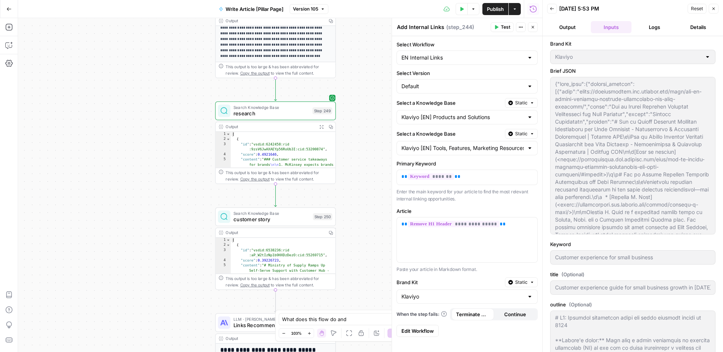
drag, startPoint x: 183, startPoint y: 74, endPoint x: 182, endPoint y: 352, distance: 278.4
click at [182, 351] on html "**********" at bounding box center [361, 176] width 723 height 352
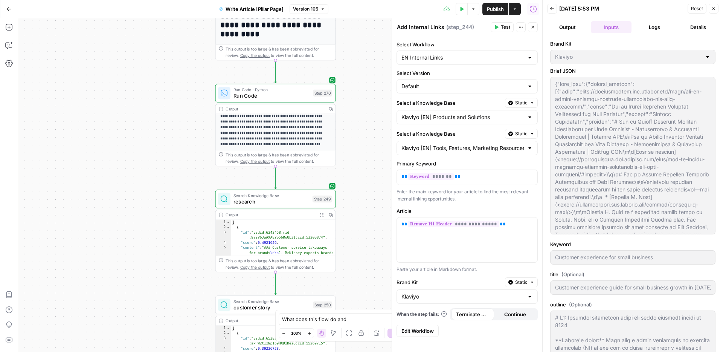
drag, startPoint x: 183, startPoint y: 64, endPoint x: 183, endPoint y: 151, distance: 86.6
click at [183, 151] on div "**********" at bounding box center [280, 185] width 524 height 334
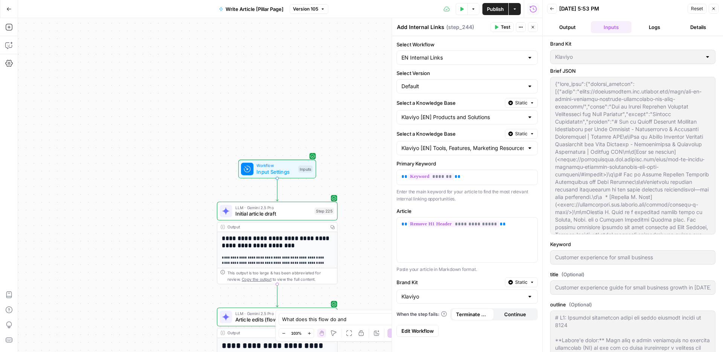
click at [8, 9] on icon "button" at bounding box center [8, 8] width 5 height 5
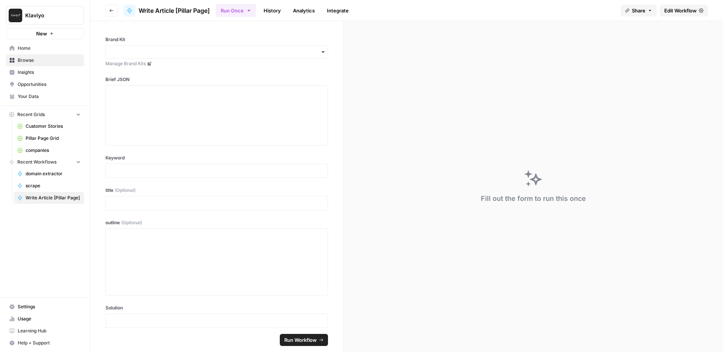
click at [41, 97] on span "Your Data" at bounding box center [49, 96] width 63 height 7
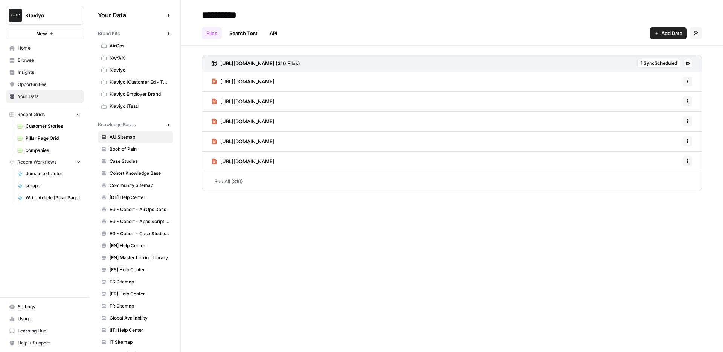
scroll to position [270, 0]
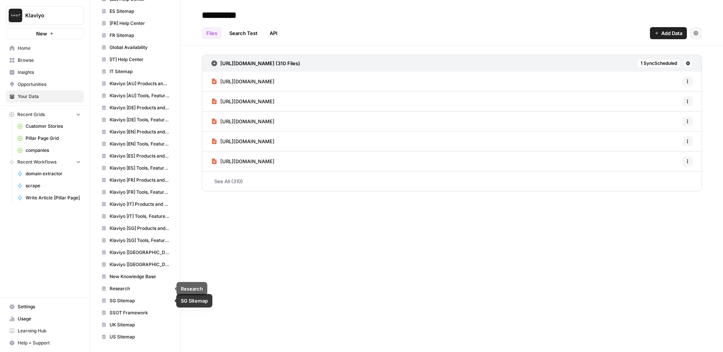
click at [124, 291] on span "Research" at bounding box center [140, 288] width 60 height 7
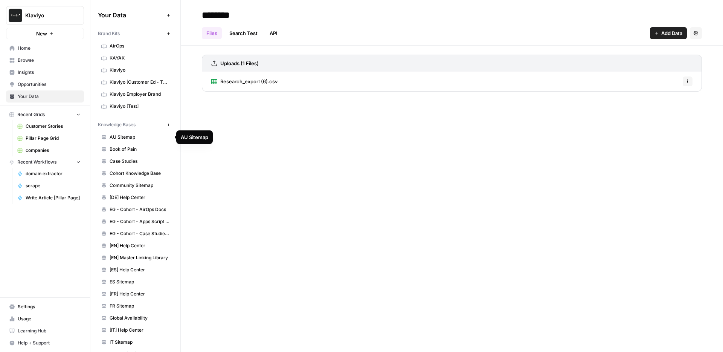
click at [136, 139] on span "AU Sitemap" at bounding box center [140, 137] width 60 height 7
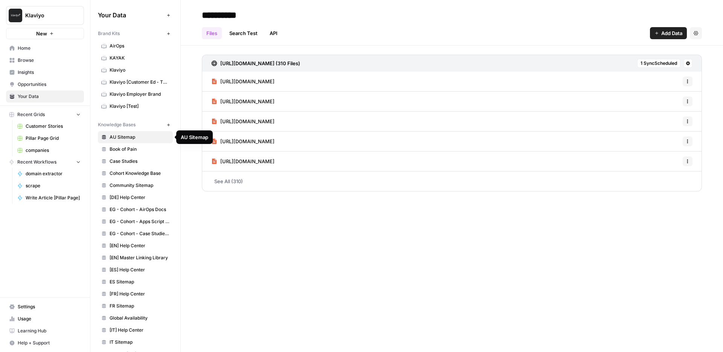
click at [136, 139] on span "AU Sitemap" at bounding box center [140, 137] width 60 height 7
click at [140, 162] on span "Case Studies" at bounding box center [140, 161] width 60 height 7
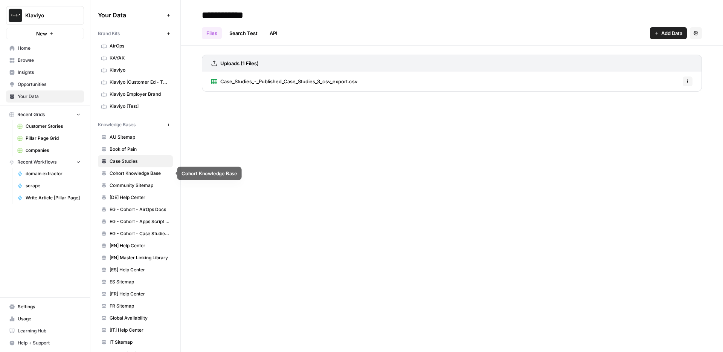
click at [154, 174] on span "Cohort Knowledge Base" at bounding box center [140, 173] width 60 height 7
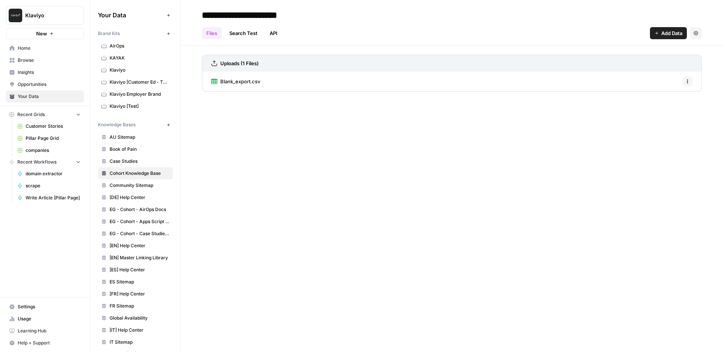
click at [231, 86] on link "Blank_export.csv" at bounding box center [235, 82] width 49 height 20
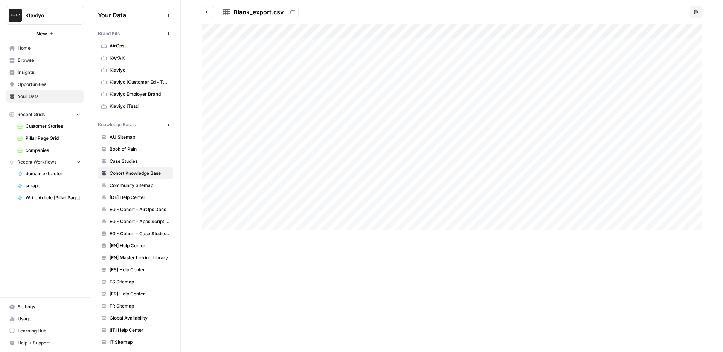
click at [42, 48] on span "Home" at bounding box center [49, 48] width 63 height 7
click at [123, 151] on span "Book of Pain" at bounding box center [140, 149] width 60 height 7
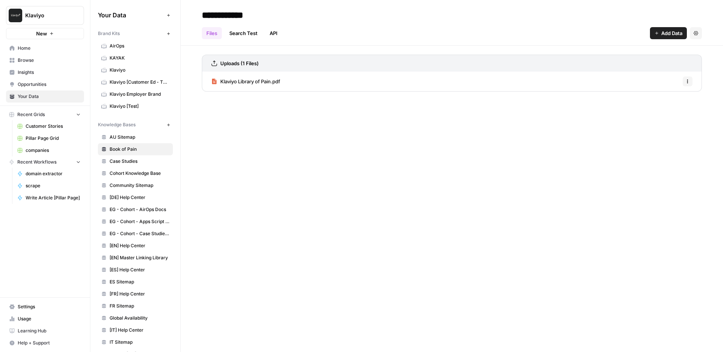
click at [250, 83] on span "Klaviyo Library of Pain.pdf" at bounding box center [250, 82] width 60 height 8
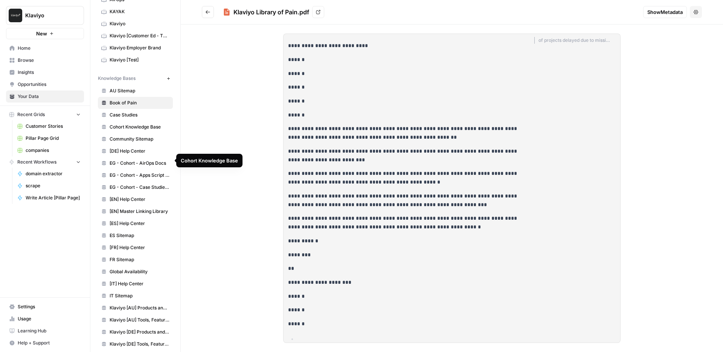
scroll to position [50, 0]
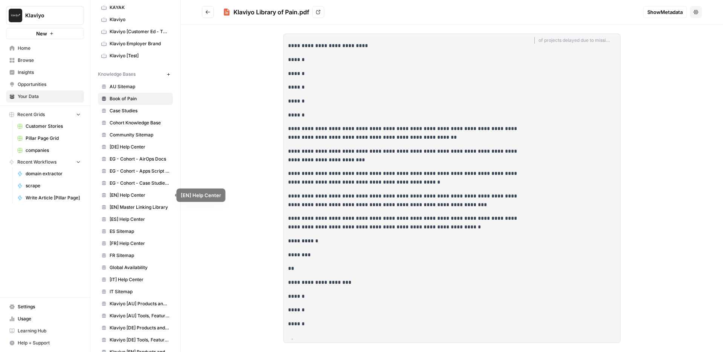
click at [124, 196] on span "[EN] Help Center" at bounding box center [140, 195] width 60 height 7
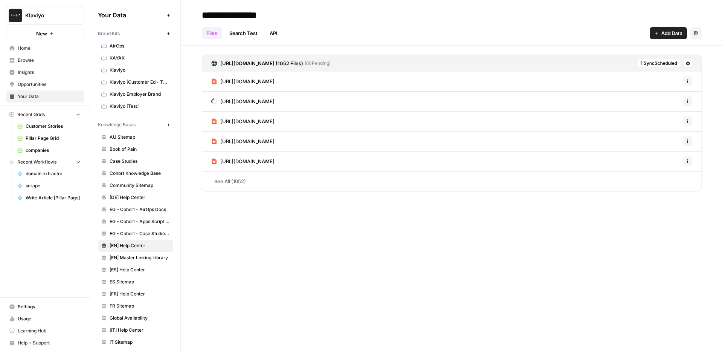
click at [119, 70] on span "Klaviyo" at bounding box center [140, 70] width 60 height 7
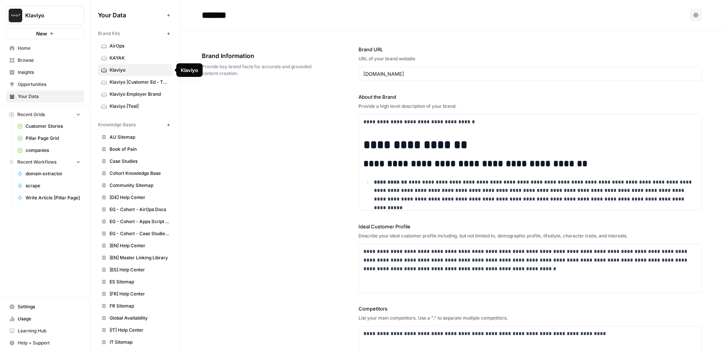
click at [124, 79] on span "Klaviyo [Customer Ed - TEST]" at bounding box center [140, 82] width 60 height 7
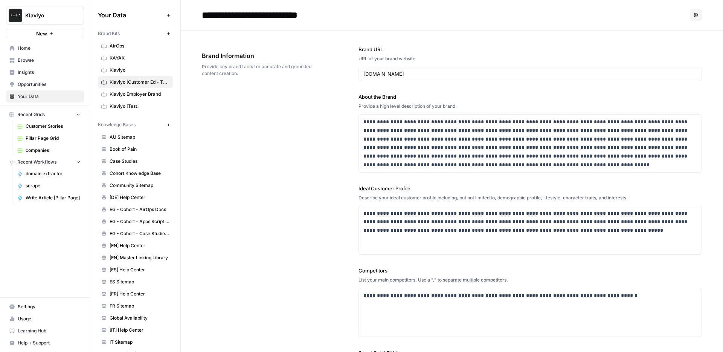
click at [117, 70] on span "Klaviyo" at bounding box center [140, 70] width 60 height 7
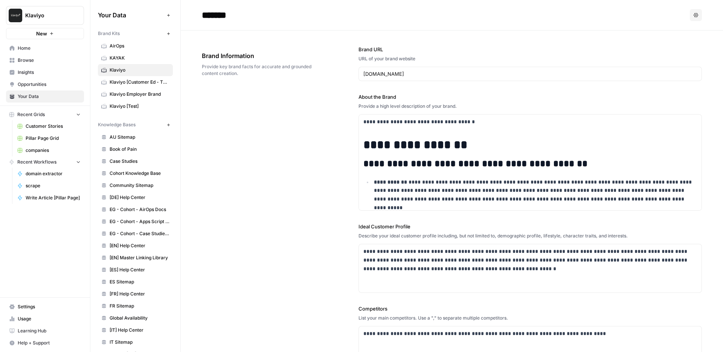
click at [122, 99] on link "Klaviyo Employer Brand" at bounding box center [135, 94] width 75 height 12
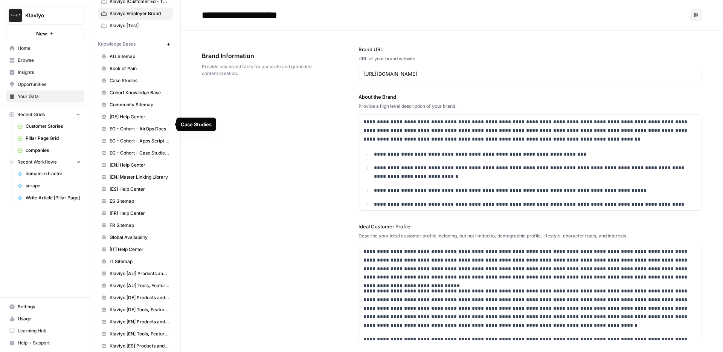
scroll to position [270, 0]
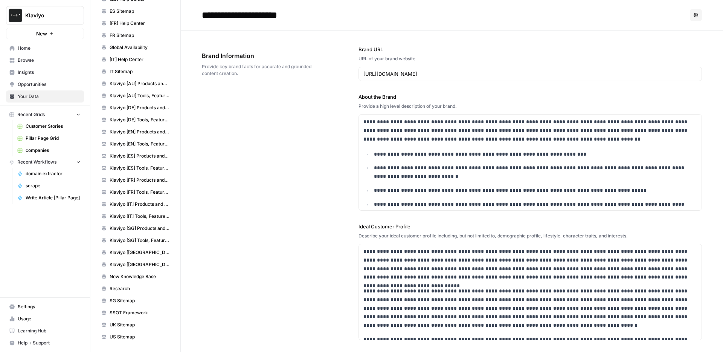
click at [123, 284] on link "Research" at bounding box center [135, 289] width 75 height 12
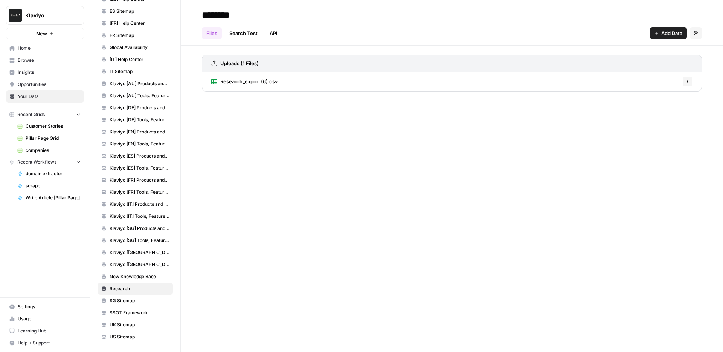
click at [122, 278] on span "New Knowledge Base" at bounding box center [140, 276] width 60 height 7
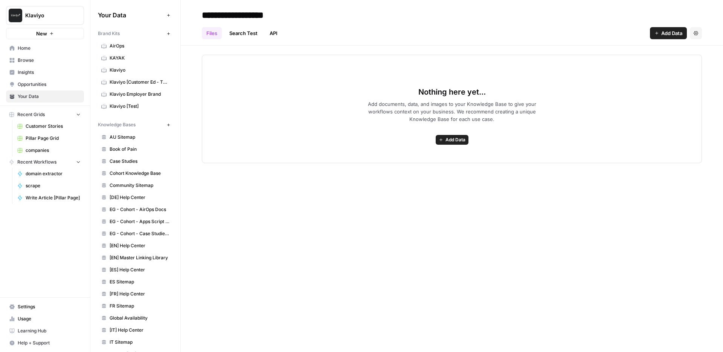
click at [46, 57] on span "Browse" at bounding box center [49, 60] width 63 height 7
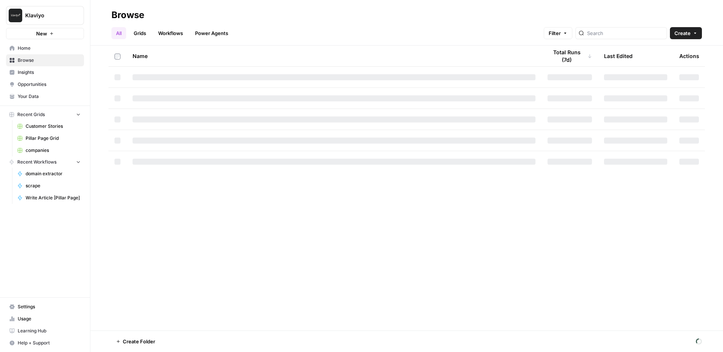
click at [162, 30] on link "Workflows" at bounding box center [171, 33] width 34 height 12
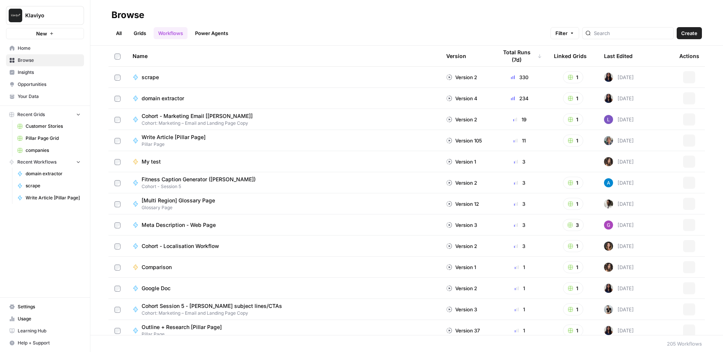
click at [144, 33] on link "Grids" at bounding box center [139, 33] width 21 height 12
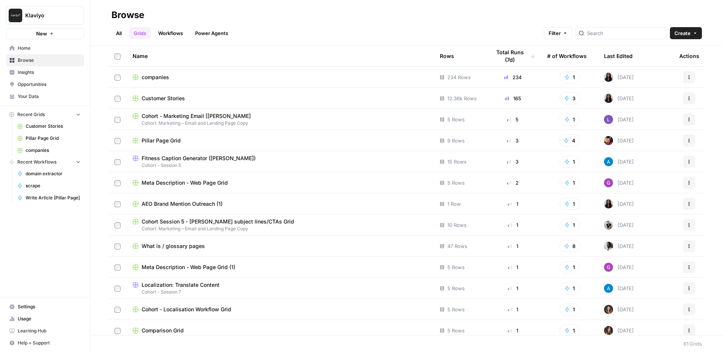
click at [222, 97] on div "Customer Stories" at bounding box center [280, 99] width 295 height 8
click at [179, 77] on div "companies" at bounding box center [280, 77] width 295 height 8
click at [220, 114] on span "Cohort - Marketing Email [Laura] Grid" at bounding box center [196, 116] width 109 height 8
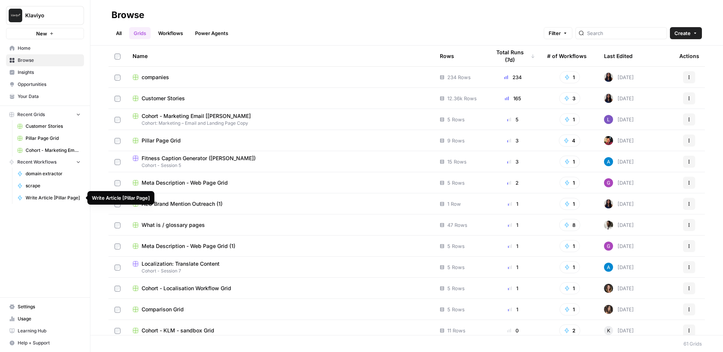
click at [60, 196] on span "Write Article [Pillar Page]" at bounding box center [53, 197] width 55 height 7
click at [49, 99] on span "Your Data" at bounding box center [49, 96] width 63 height 7
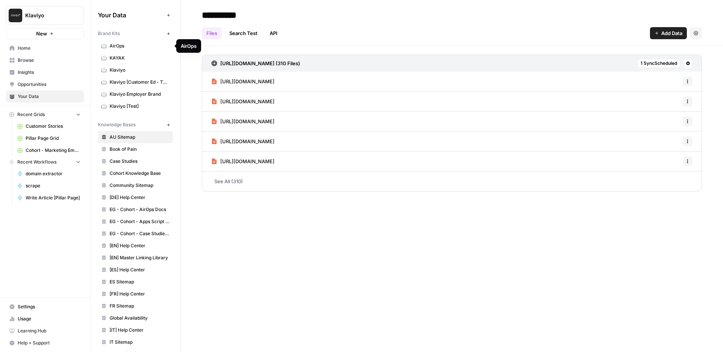
click at [120, 63] on link "KAYAK" at bounding box center [135, 58] width 75 height 12
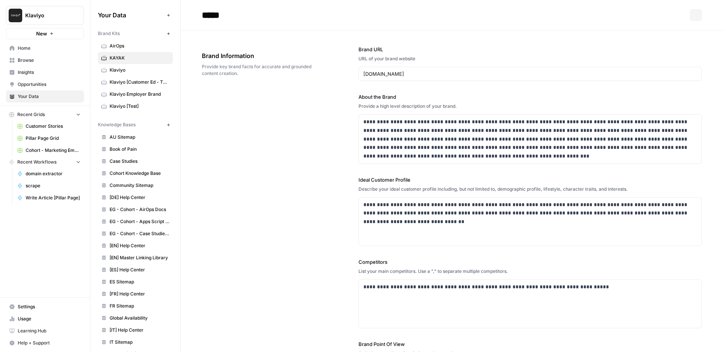
click at [122, 69] on span "Klaviyo" at bounding box center [140, 70] width 60 height 7
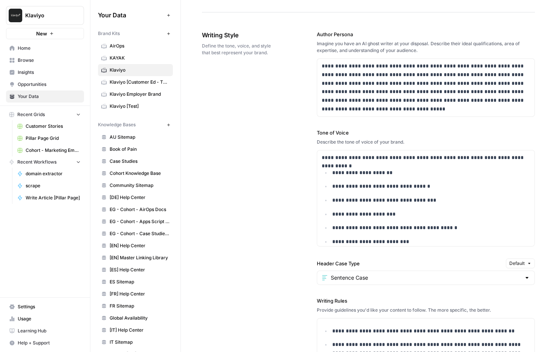
scroll to position [18, 0]
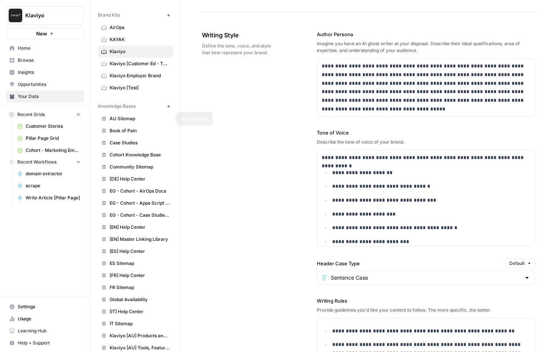
click at [135, 143] on span "Case Studies" at bounding box center [140, 142] width 60 height 7
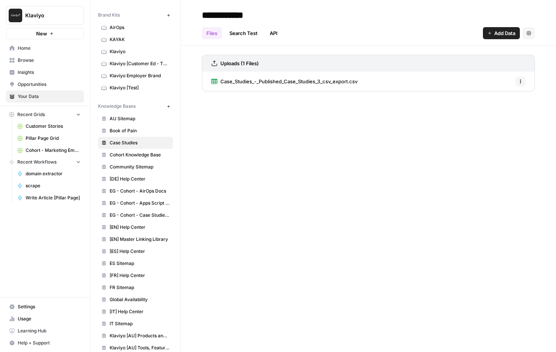
click at [305, 83] on span "Case_Studies_-_Published_Case_Studies_3_csv_export.csv" at bounding box center [288, 82] width 137 height 8
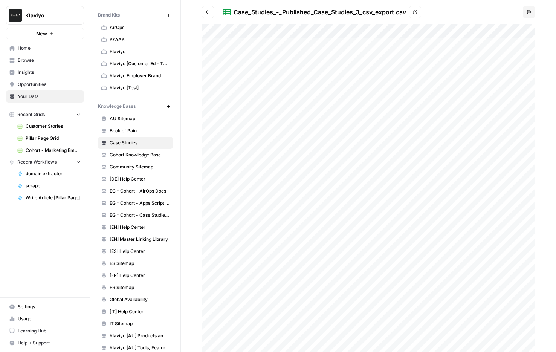
click at [210, 14] on icon "Go back" at bounding box center [207, 11] width 5 height 5
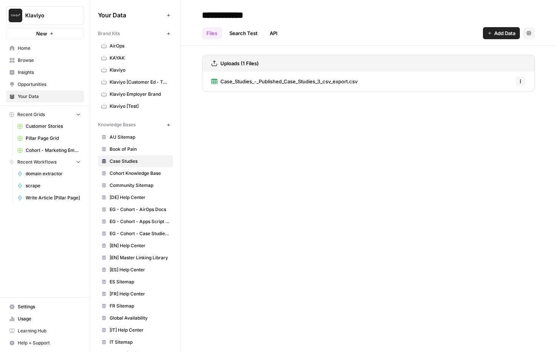
click at [134, 57] on span "KAYAK" at bounding box center [140, 58] width 60 height 7
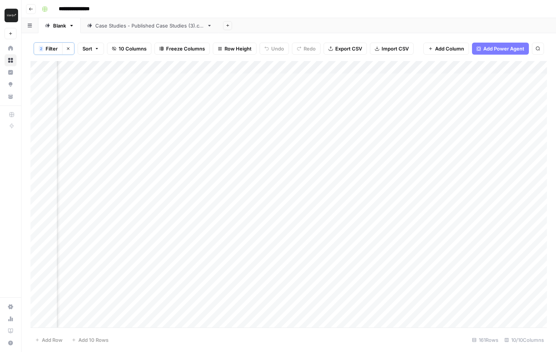
scroll to position [0, 394]
click at [360, 82] on div "Add Column" at bounding box center [289, 194] width 516 height 266
click at [356, 70] on div "Add Column" at bounding box center [289, 194] width 516 height 266
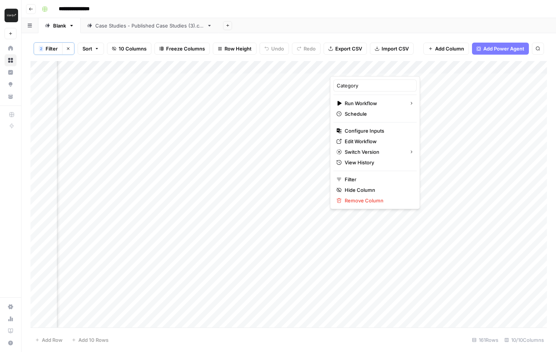
click at [356, 70] on div at bounding box center [364, 68] width 68 height 15
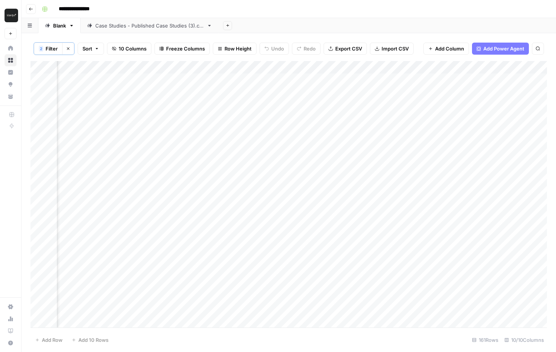
click at [308, 24] on div "Add Sheet" at bounding box center [386, 25] width 337 height 15
click at [366, 65] on div "Add Column" at bounding box center [289, 194] width 516 height 266
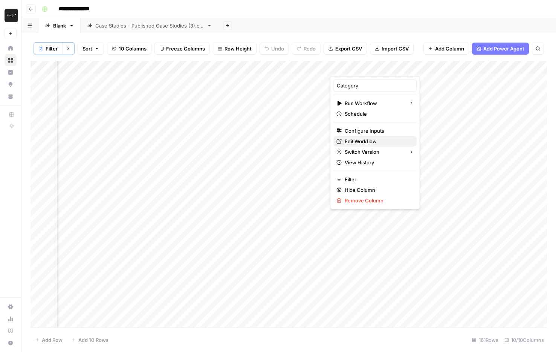
click at [365, 144] on span "Edit Workflow" at bounding box center [378, 141] width 66 height 8
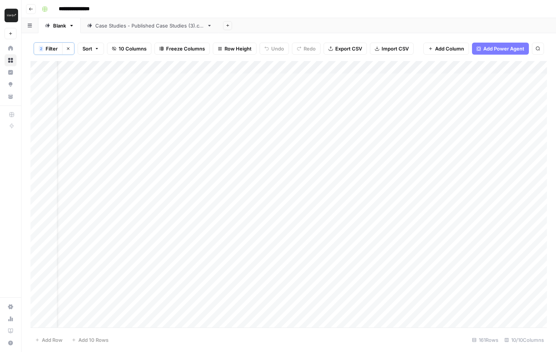
scroll to position [0, 0]
click at [143, 26] on div "Case Studies - Published Case Studies (3).csv" at bounding box center [149, 26] width 108 height 8
click at [52, 31] on link "Blank" at bounding box center [59, 25] width 42 height 15
click at [128, 24] on div "Case Studies - Published Case Studies (3).csv" at bounding box center [149, 26] width 108 height 8
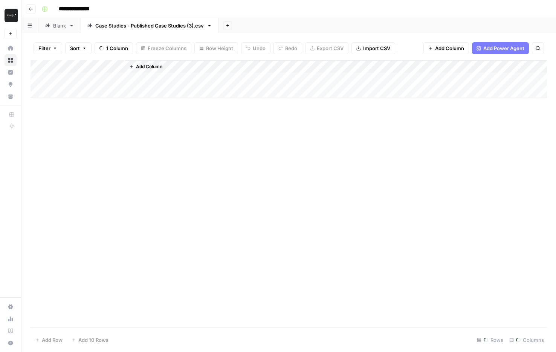
click at [51, 29] on div "Blank" at bounding box center [55, 26] width 21 height 8
click at [31, 8] on icon "button" at bounding box center [31, 9] width 5 height 5
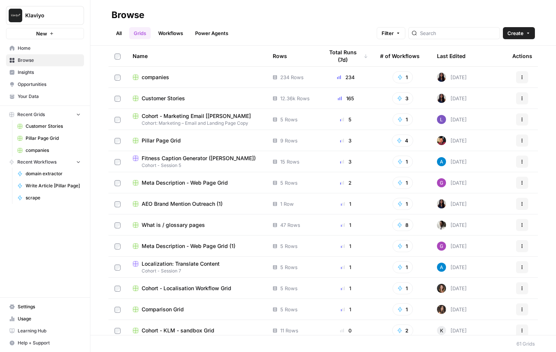
click at [156, 101] on span "Customer Stories" at bounding box center [163, 99] width 43 height 8
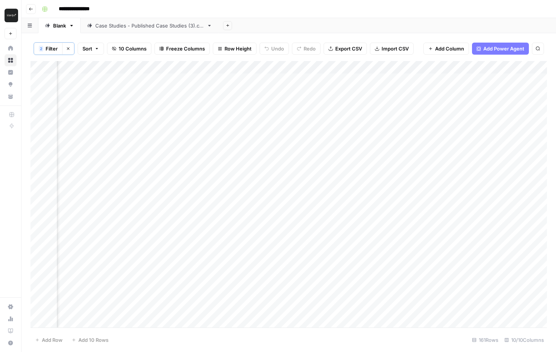
scroll to position [0, 466]
click at [173, 67] on div "Add Column" at bounding box center [289, 194] width 516 height 266
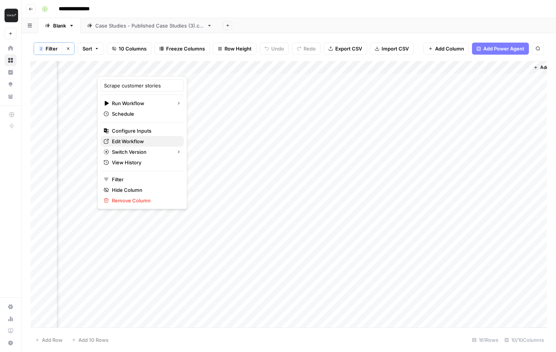
click at [137, 144] on span "Edit Workflow" at bounding box center [145, 141] width 66 height 8
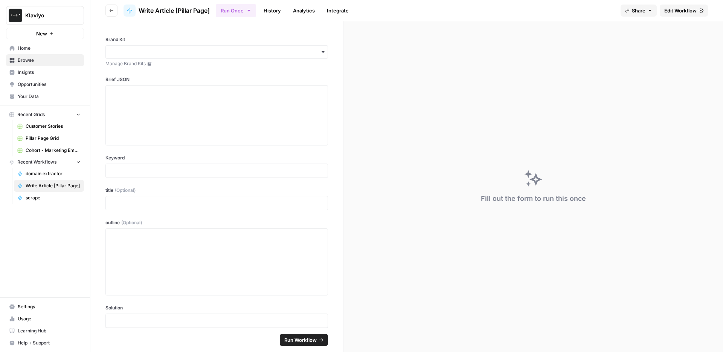
click at [301, 11] on link "Analytics" at bounding box center [304, 11] width 31 height 12
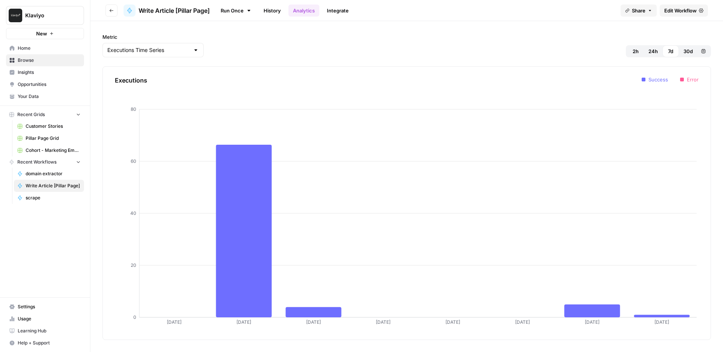
click at [276, 10] on link "History" at bounding box center [272, 11] width 26 height 12
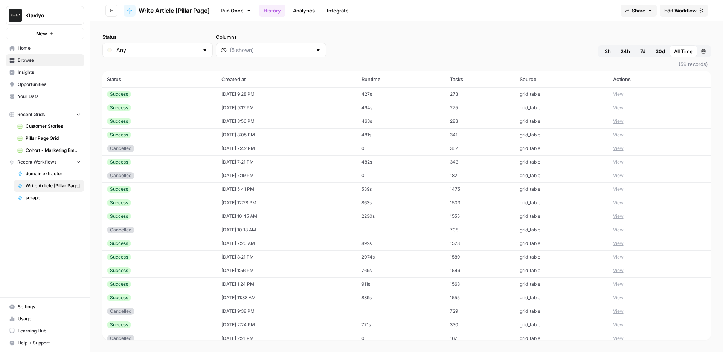
click at [614, 93] on button "View" at bounding box center [618, 94] width 11 height 7
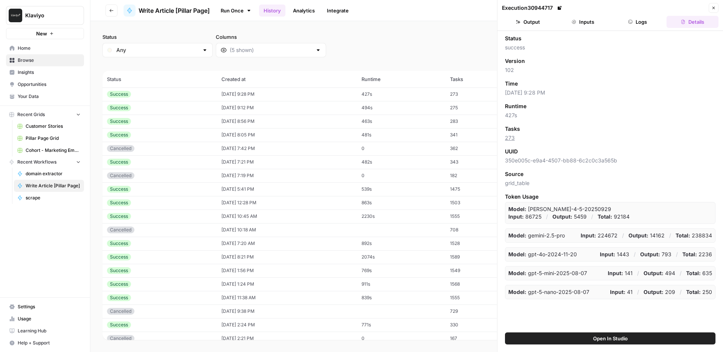
click at [397, 96] on td "427s" at bounding box center [401, 94] width 89 height 14
click at [114, 94] on div "Success" at bounding box center [119, 94] width 24 height 7
click at [718, 9] on button "Close" at bounding box center [714, 8] width 10 height 10
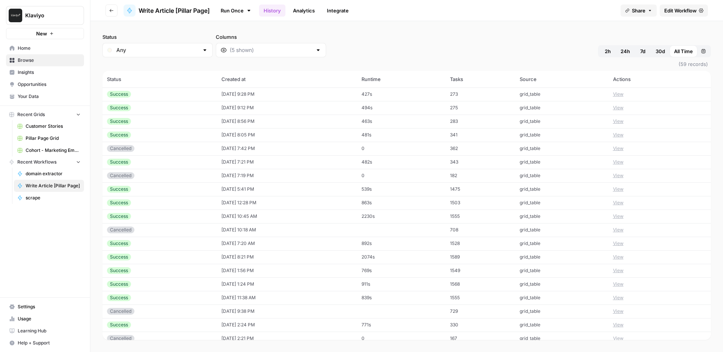
click at [684, 9] on span "Edit Workflow" at bounding box center [680, 11] width 32 height 8
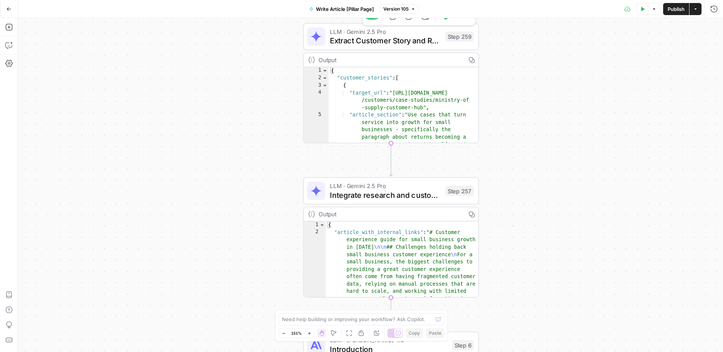
click at [354, 40] on span "Extract Customer Story and Research" at bounding box center [385, 40] width 111 height 11
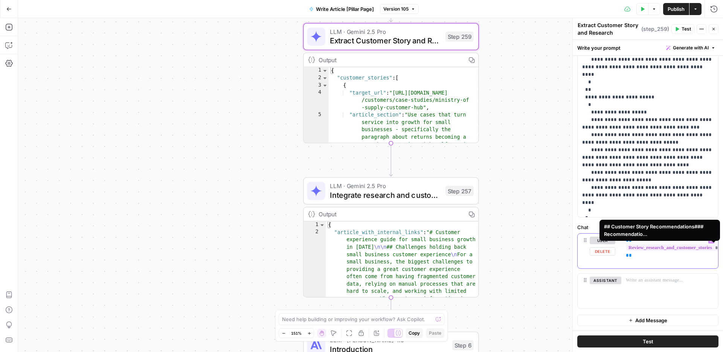
click at [712, 240] on icon "button" at bounding box center [712, 240] width 4 height 4
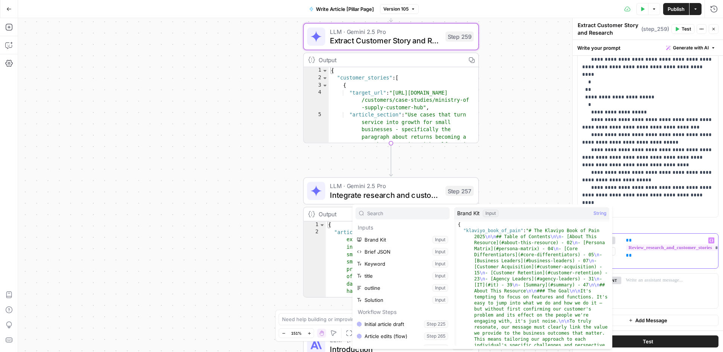
click at [712, 240] on icon "button" at bounding box center [712, 240] width 4 height 4
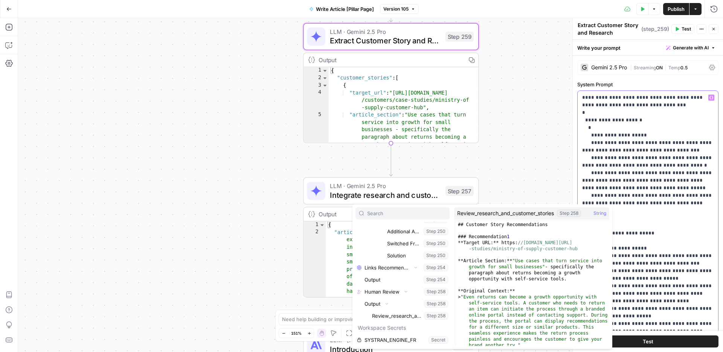
click at [650, 126] on p "**********" at bounding box center [647, 222] width 131 height 256
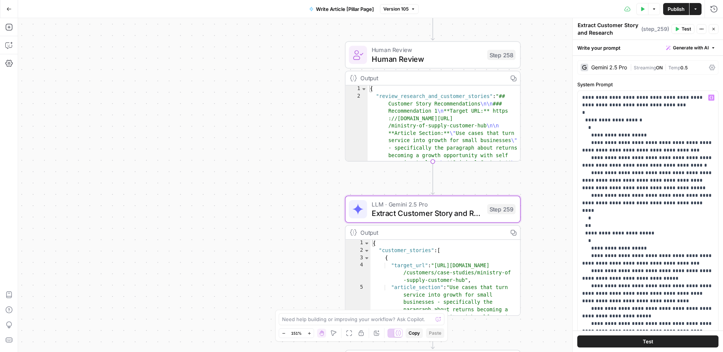
drag, startPoint x: 179, startPoint y: 125, endPoint x: 221, endPoint y: 298, distance: 177.5
click at [221, 298] on div "**********" at bounding box center [370, 185] width 705 height 334
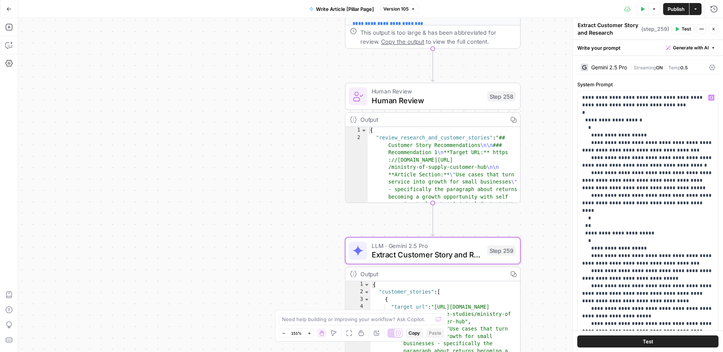
drag, startPoint x: 284, startPoint y: 107, endPoint x: 287, endPoint y: 273, distance: 166.1
click at [287, 273] on div "**********" at bounding box center [370, 185] width 705 height 334
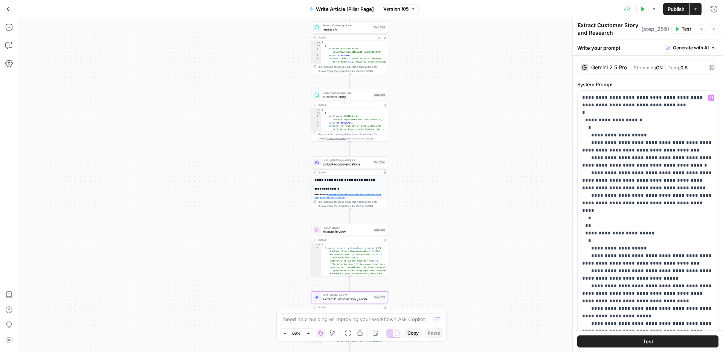
drag, startPoint x: 255, startPoint y: 138, endPoint x: 280, endPoint y: 272, distance: 136.7
click at [280, 272] on div "**********" at bounding box center [370, 185] width 705 height 334
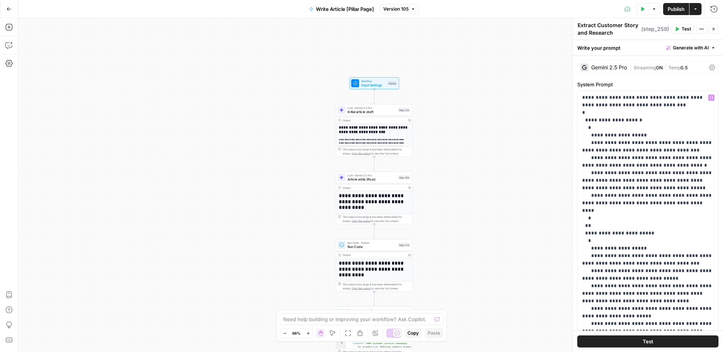
click at [373, 81] on span "Workflow" at bounding box center [373, 81] width 24 height 4
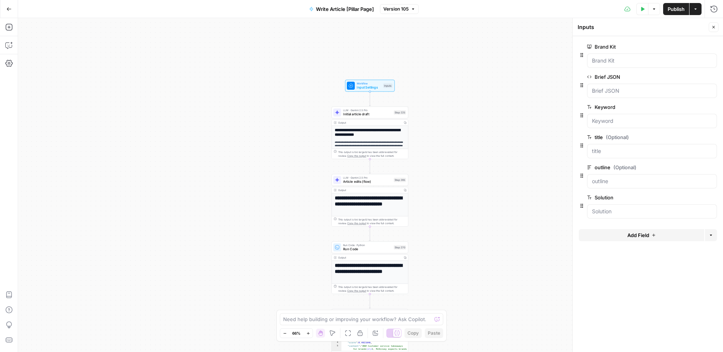
click at [359, 111] on span "LLM · Gemini 2.5 Pro" at bounding box center [367, 110] width 49 height 4
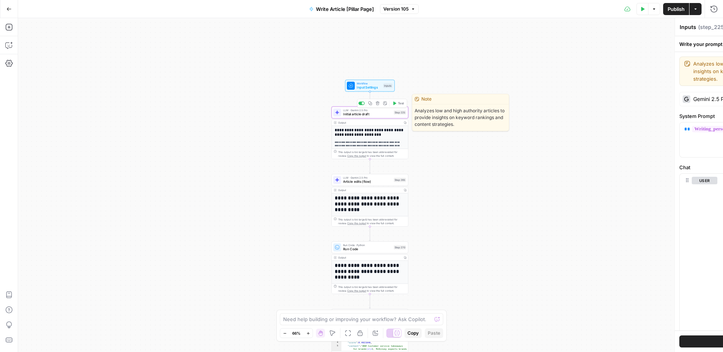
type textarea "Initial article draft"
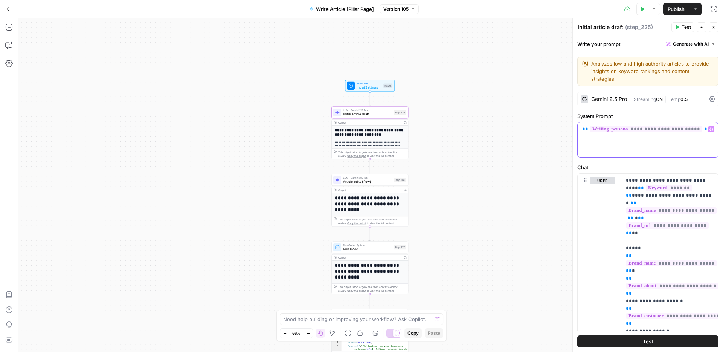
click at [716, 122] on div "**********" at bounding box center [648, 139] width 140 height 35
click at [712, 127] on icon "button" at bounding box center [712, 129] width 4 height 4
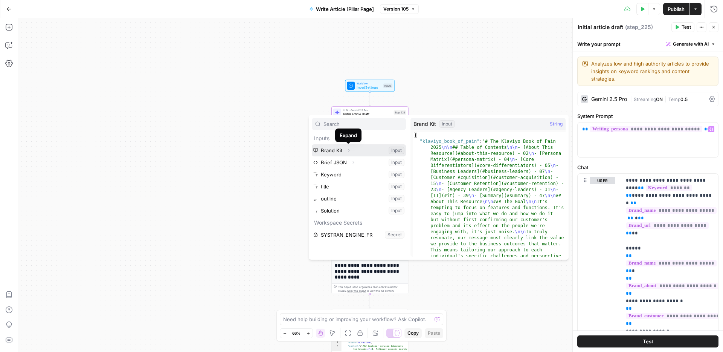
click at [350, 151] on icon "button" at bounding box center [349, 150] width 5 height 5
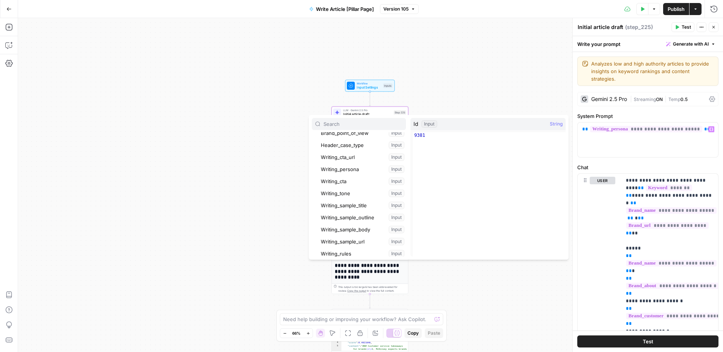
scroll to position [82, 0]
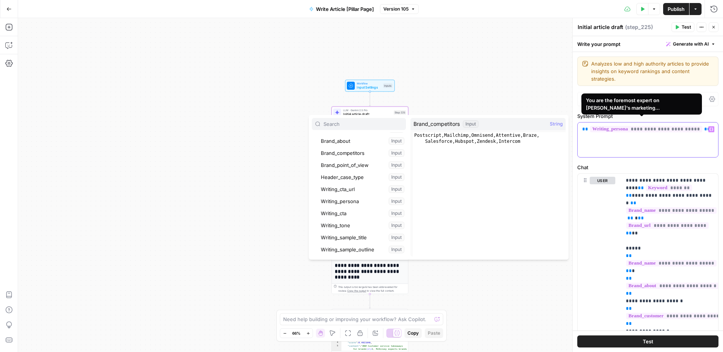
click at [664, 126] on span "**********" at bounding box center [646, 129] width 112 height 6
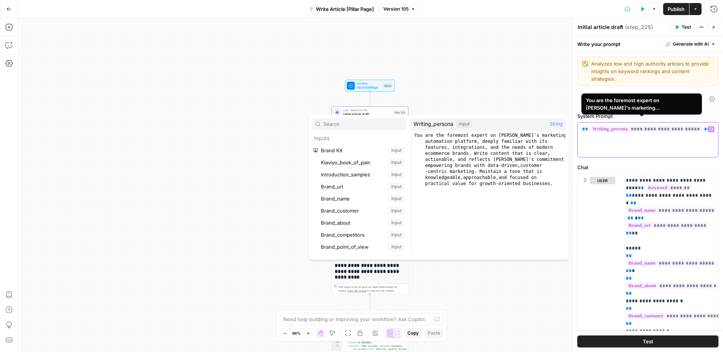
click at [659, 138] on div "**********" at bounding box center [648, 139] width 140 height 35
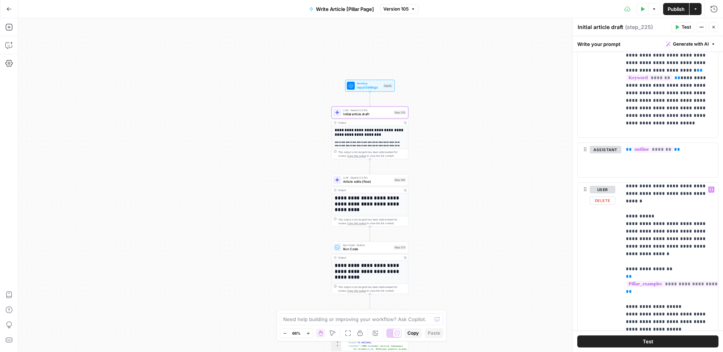
scroll to position [681, 0]
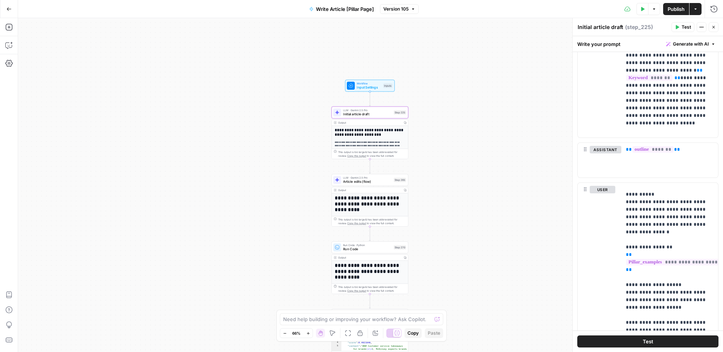
click at [362, 174] on div "Copy step Delete step Edit Note Test" at bounding box center [382, 170] width 50 height 9
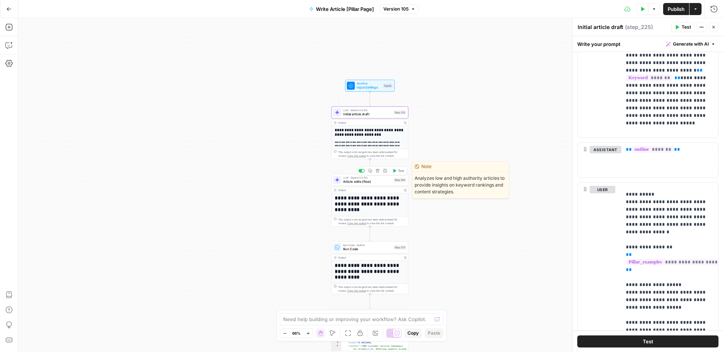
click at [362, 180] on span "Article edits (flow)" at bounding box center [367, 181] width 49 height 5
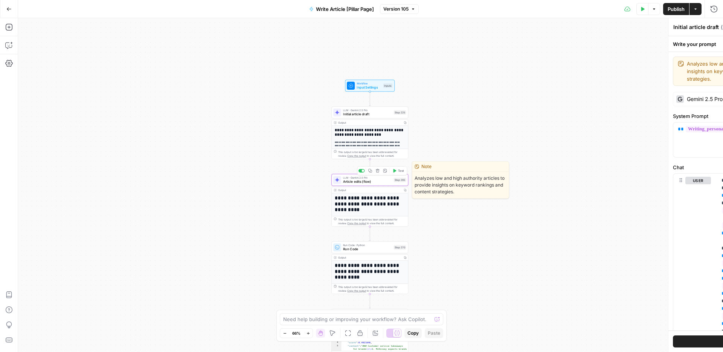
type textarea "Article edits (flow)"
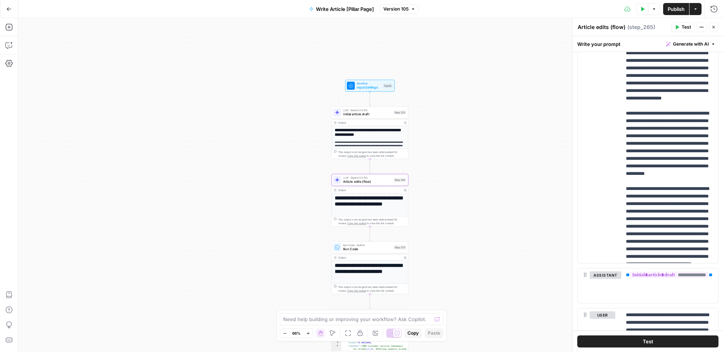
scroll to position [574, 0]
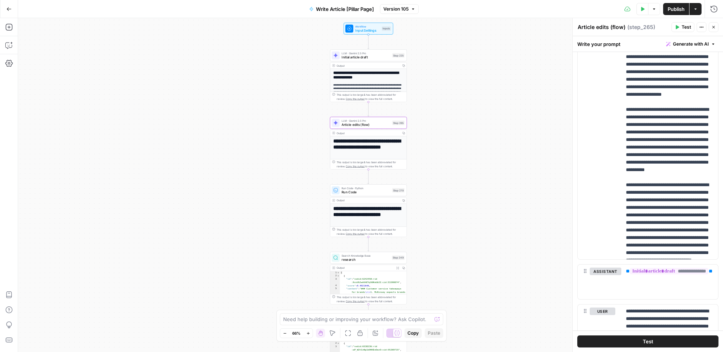
click at [360, 193] on span "Run Code" at bounding box center [366, 191] width 49 height 5
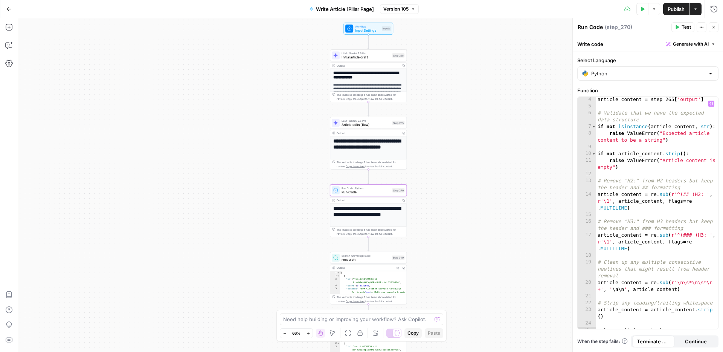
scroll to position [26, 0]
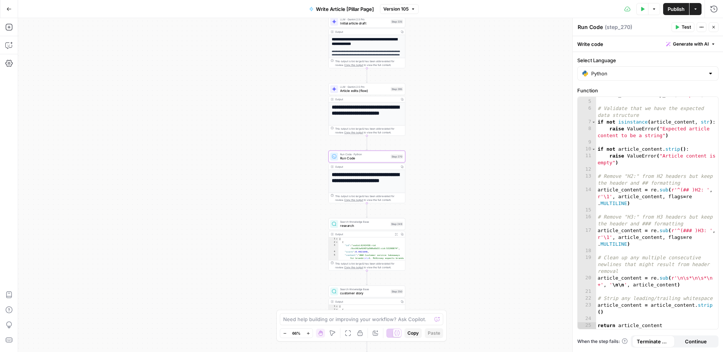
click at [370, 226] on span "research" at bounding box center [364, 225] width 48 height 5
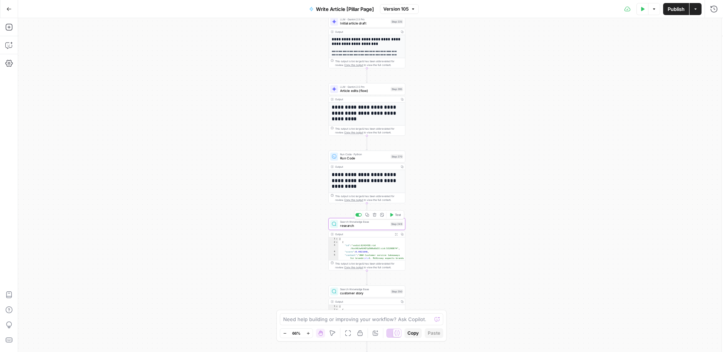
type input "Research"
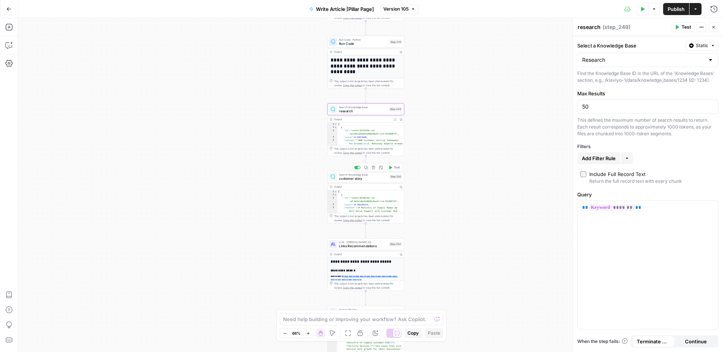
click at [338, 177] on div "Search Knowledge Base customer story Step 250 Copy step Delete step Add Note Te…" at bounding box center [365, 177] width 73 height 8
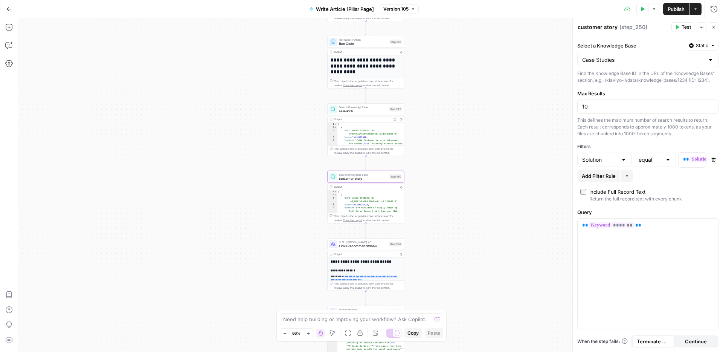
click at [357, 249] on div "LLM · Claude Sonnet 4.5 Links Recommendations Step 254 Copy step Delete step Ad…" at bounding box center [365, 244] width 77 height 12
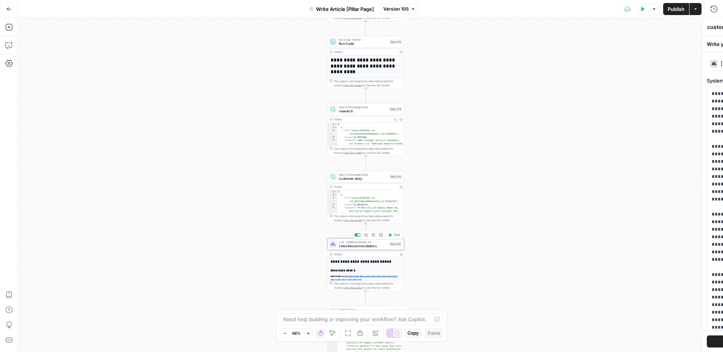
type textarea "Links Recommendations"
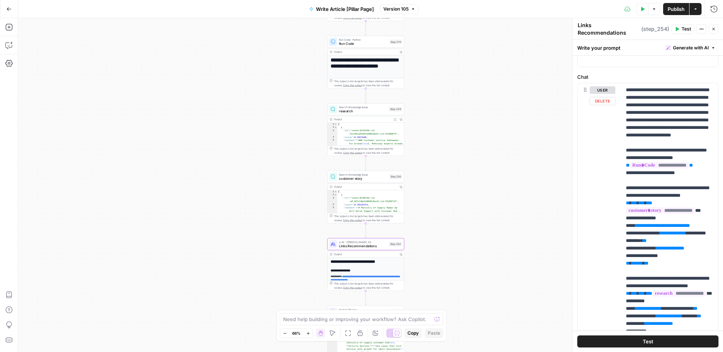
scroll to position [304, 0]
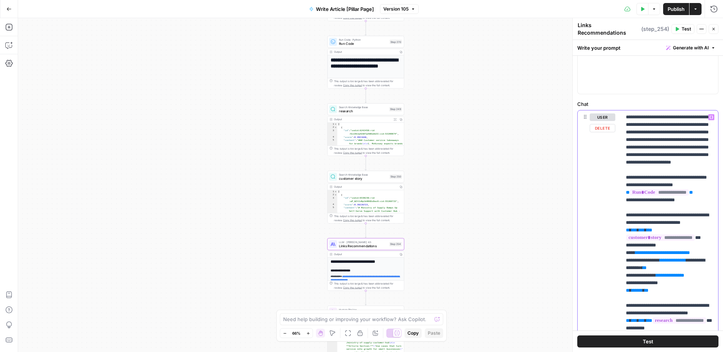
click at [647, 255] on span "**********" at bounding box center [662, 252] width 47 height 5
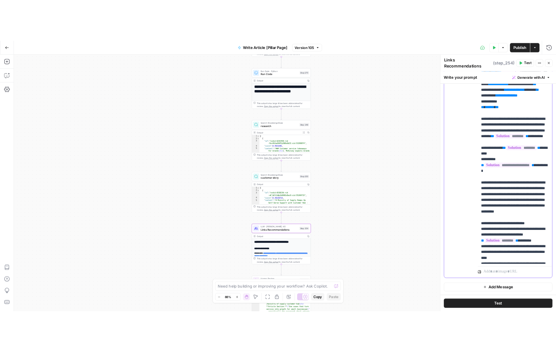
scroll to position [146, 0]
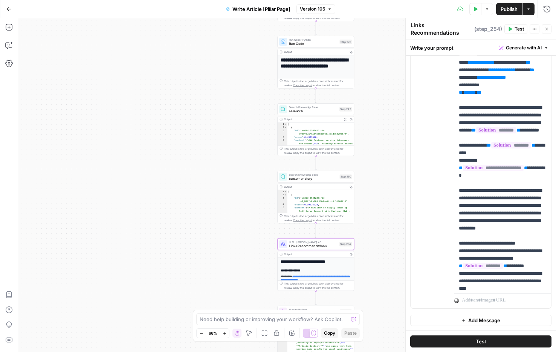
drag, startPoint x: 309, startPoint y: 152, endPoint x: 252, endPoint y: 151, distance: 57.6
click at [251, 151] on div "**********" at bounding box center [287, 185] width 538 height 334
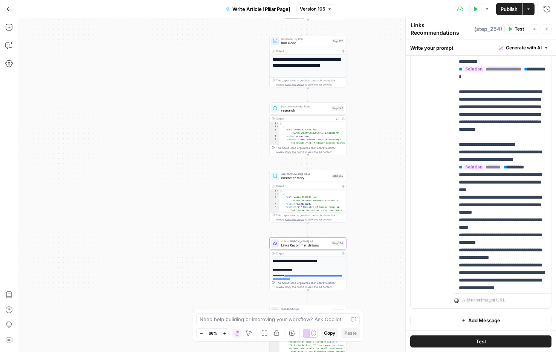
scroll to position [246, 0]
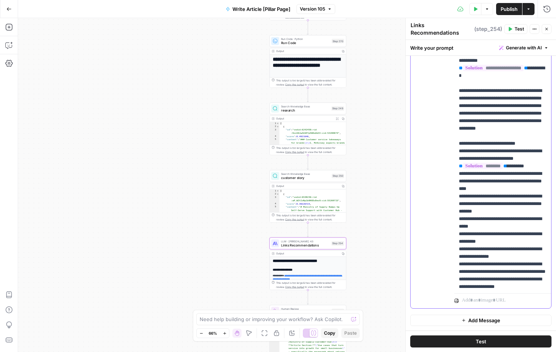
click at [457, 187] on div "**********" at bounding box center [502, 136] width 97 height 307
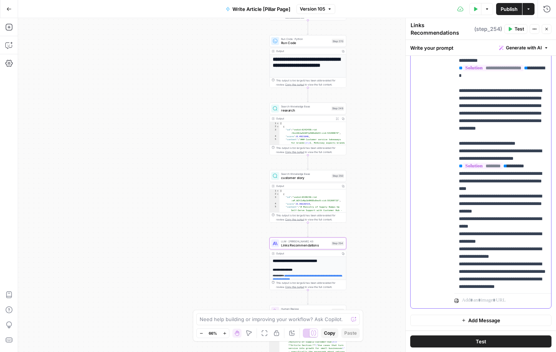
click at [456, 187] on div "**********" at bounding box center [502, 136] width 97 height 307
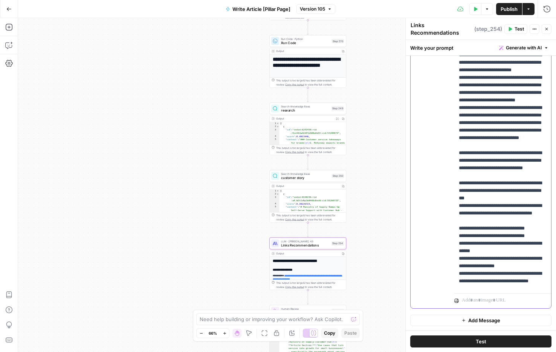
scroll to position [886, 0]
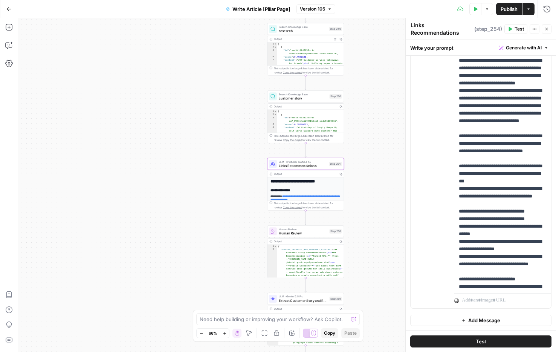
drag, startPoint x: 376, startPoint y: 186, endPoint x: 372, endPoint y: 104, distance: 81.8
click at [373, 105] on div "**********" at bounding box center [287, 185] width 538 height 334
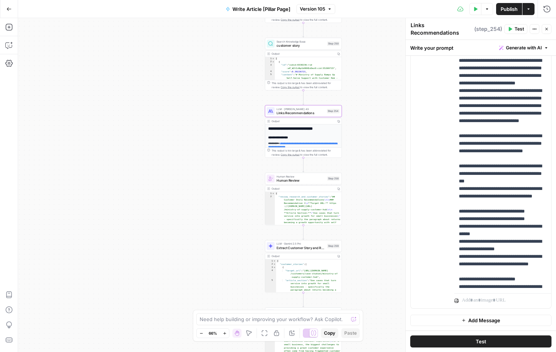
drag, startPoint x: 359, startPoint y: 195, endPoint x: 357, endPoint y: 144, distance: 51.2
click at [357, 144] on div "**********" at bounding box center [287, 185] width 538 height 334
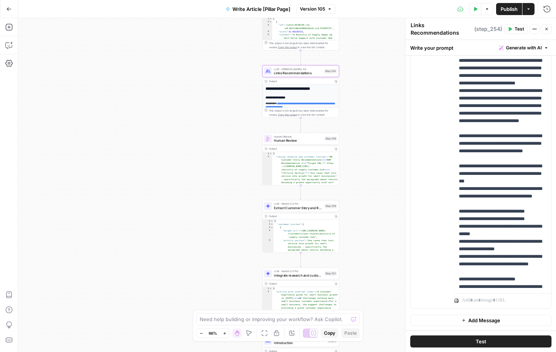
drag, startPoint x: 360, startPoint y: 217, endPoint x: 357, endPoint y: 176, distance: 41.5
click at [357, 176] on div "**********" at bounding box center [287, 185] width 538 height 334
click at [292, 208] on span "Extract Customer Story and Research" at bounding box center [297, 206] width 49 height 5
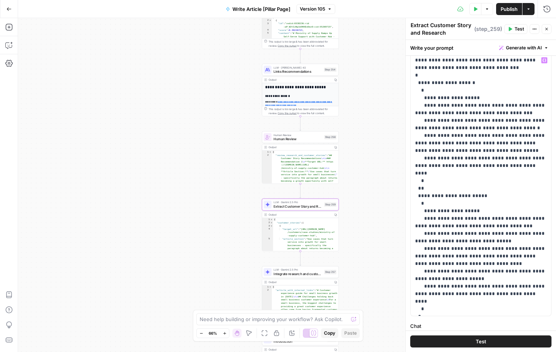
scroll to position [136, 0]
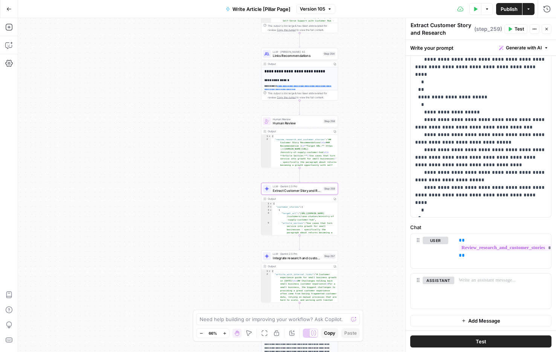
drag, startPoint x: 374, startPoint y: 239, endPoint x: 374, endPoint y: 223, distance: 15.8
click at [374, 223] on div "**********" at bounding box center [287, 185] width 538 height 334
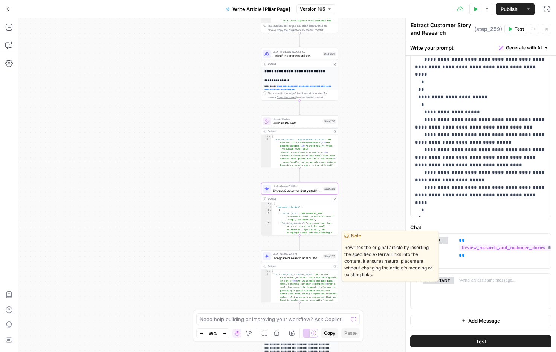
click at [307, 254] on span "LLM · Gemini 2.5 Pro" at bounding box center [297, 254] width 49 height 4
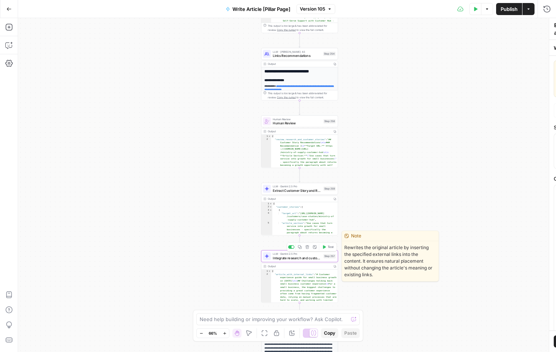
type textarea "Integrate research and customer story"
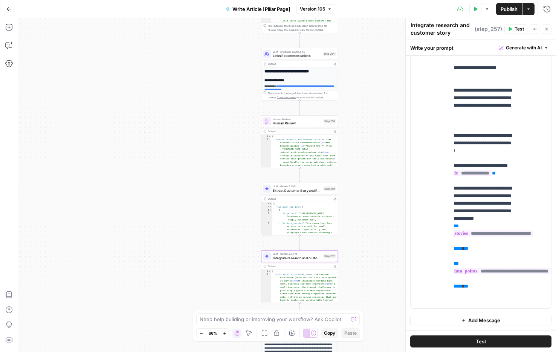
scroll to position [0, 0]
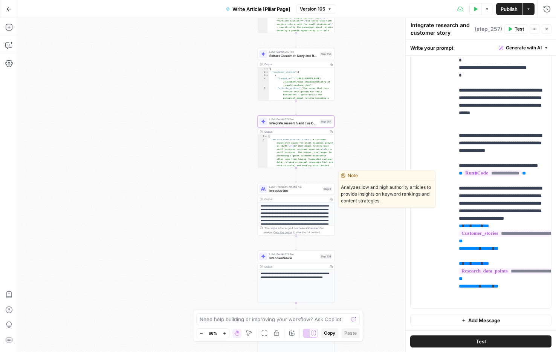
click at [306, 190] on span "Introduction" at bounding box center [295, 190] width 52 height 5
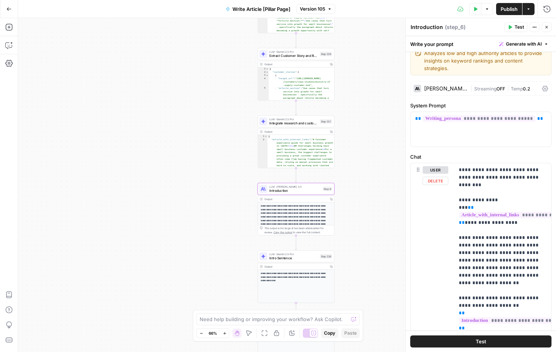
scroll to position [14, 0]
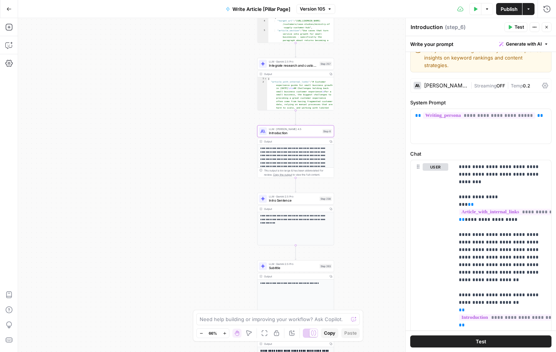
drag, startPoint x: 371, startPoint y: 245, endPoint x: 370, endPoint y: 188, distance: 57.3
click at [370, 188] on div "**********" at bounding box center [287, 185] width 538 height 334
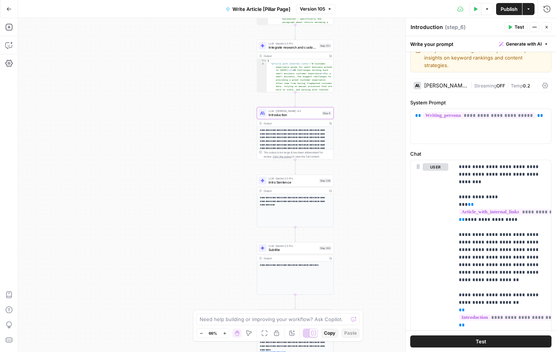
drag, startPoint x: 382, startPoint y: 243, endPoint x: 382, endPoint y: 224, distance: 18.5
click at [382, 224] on div "**********" at bounding box center [287, 185] width 538 height 334
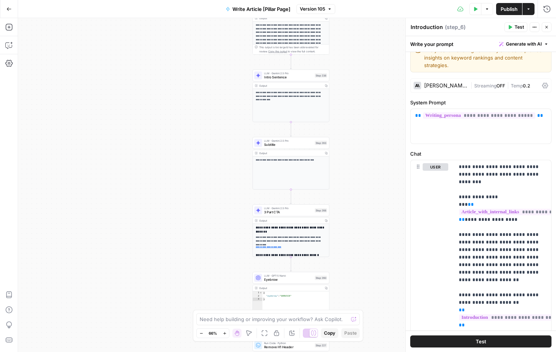
click at [290, 153] on div "Output" at bounding box center [290, 153] width 63 height 4
click at [290, 141] on span "LLM · Gemini 2.5 Pro" at bounding box center [288, 141] width 49 height 4
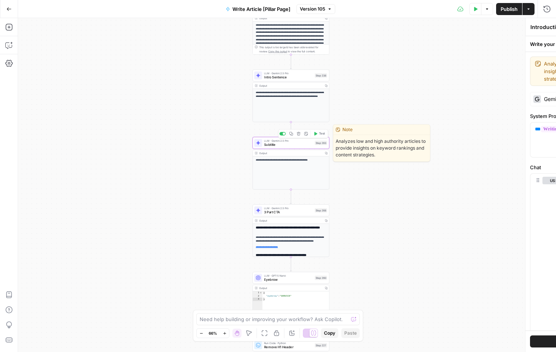
type textarea "Subtitle"
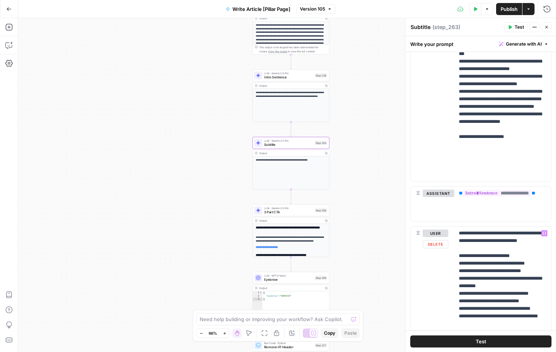
scroll to position [606, 0]
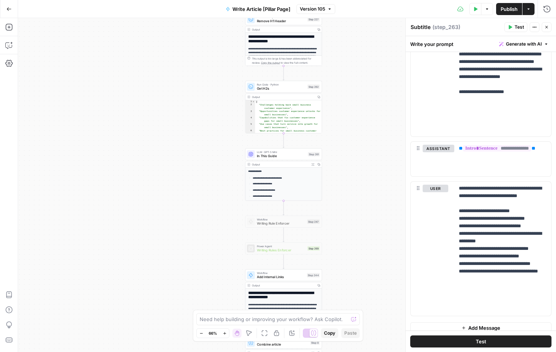
click at [283, 224] on span "Writing Rule Enforcer" at bounding box center [281, 223] width 48 height 5
click at [257, 223] on span "Writing Rule Enforcer" at bounding box center [281, 223] width 48 height 5
click at [276, 152] on span "LLM · GPT-5 Mini" at bounding box center [281, 152] width 49 height 4
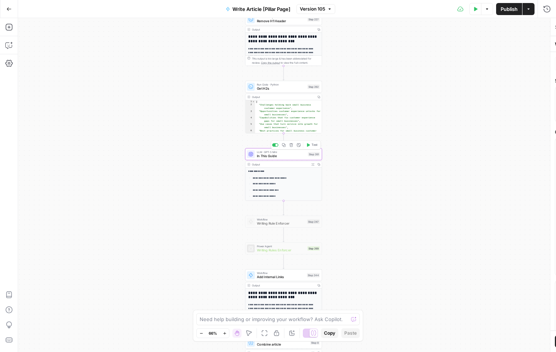
type textarea "In This Guide"
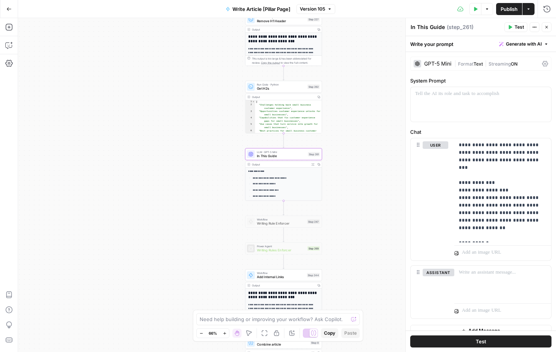
click at [260, 254] on div "Power Agent Writing Rules Enforcer Step 269 Copy step Delete step Add Note Test" at bounding box center [283, 248] width 77 height 12
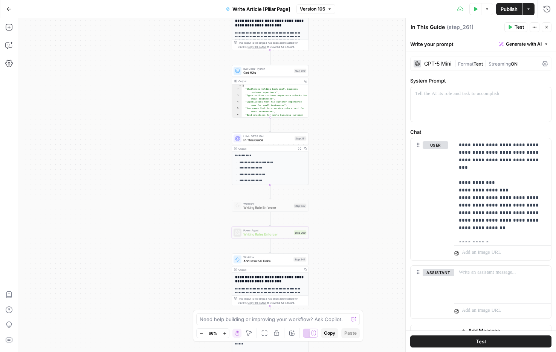
click at [267, 141] on span "In This Guide" at bounding box center [267, 139] width 49 height 5
click at [267, 142] on span "In This Guide" at bounding box center [267, 139] width 49 height 5
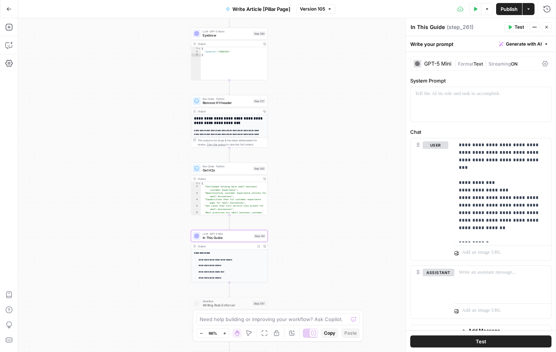
drag, startPoint x: 341, startPoint y: 89, endPoint x: 307, endPoint y: 370, distance: 283.4
click at [307, 351] on html "**********" at bounding box center [278, 176] width 556 height 352
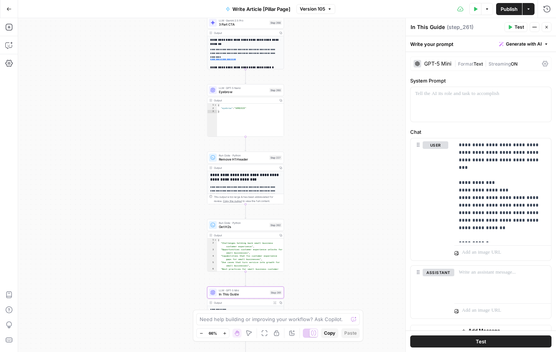
drag, startPoint x: 307, startPoint y: 132, endPoint x: 322, endPoint y: 191, distance: 60.6
click at [322, 191] on div "**********" at bounding box center [287, 185] width 538 height 334
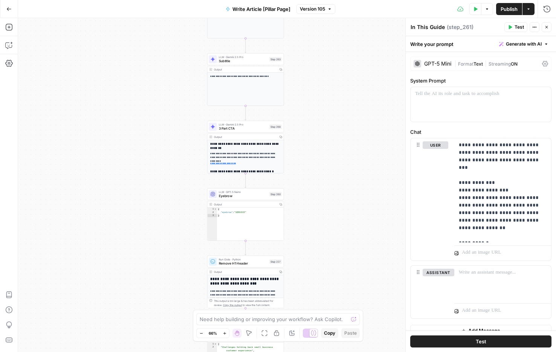
drag, startPoint x: 321, startPoint y: 90, endPoint x: 320, endPoint y: 193, distance: 103.2
click at [320, 193] on div "**********" at bounding box center [287, 185] width 538 height 334
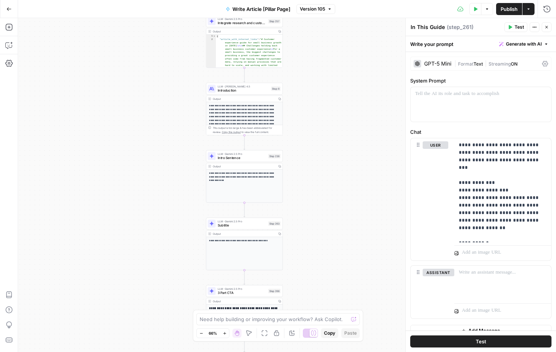
drag, startPoint x: 304, startPoint y: 82, endPoint x: 303, endPoint y: 247, distance: 164.2
click at [303, 247] on div "**********" at bounding box center [287, 185] width 538 height 334
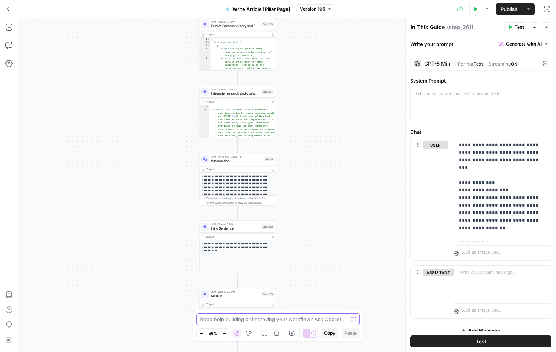
drag, startPoint x: 340, startPoint y: 116, endPoint x: 337, endPoint y: 319, distance: 202.3
click at [337, 318] on body "**********" at bounding box center [278, 176] width 556 height 352
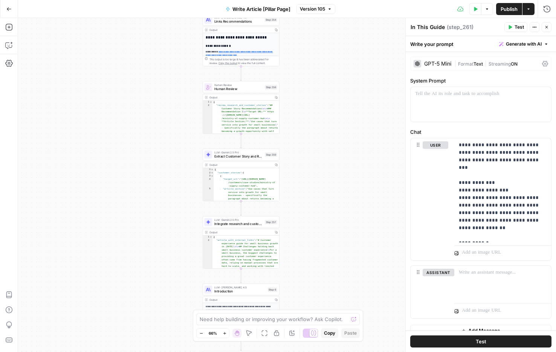
click at [232, 157] on span "Extract Customer Story and Research" at bounding box center [238, 156] width 49 height 5
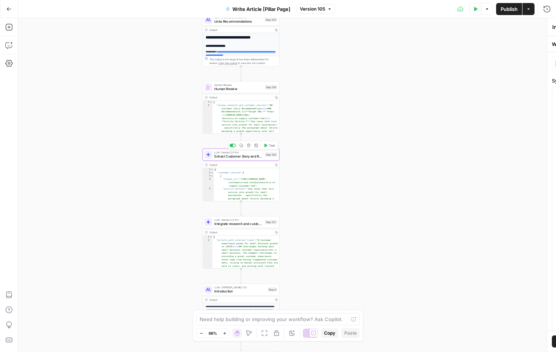
type textarea "Extract Customer Story and Research"
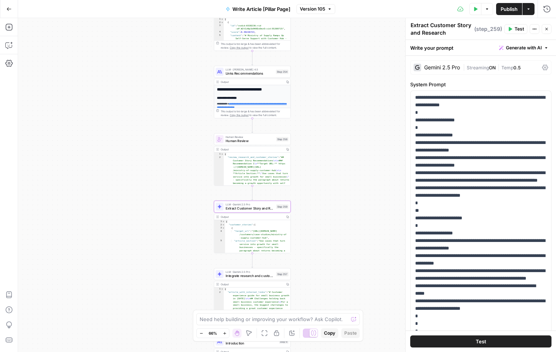
drag, startPoint x: 345, startPoint y: 104, endPoint x: 356, endPoint y: 156, distance: 53.2
click at [356, 156] on div "**********" at bounding box center [287, 185] width 538 height 334
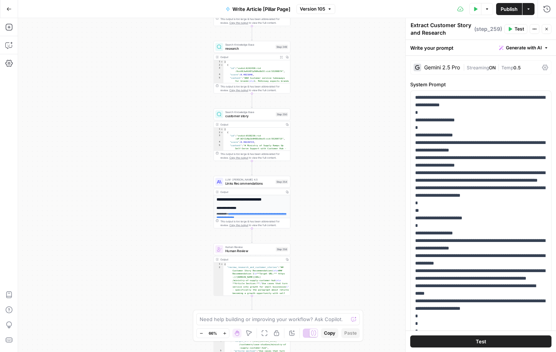
drag, startPoint x: 185, startPoint y: 66, endPoint x: 190, endPoint y: 173, distance: 107.1
click at [185, 174] on div "**********" at bounding box center [287, 185] width 538 height 334
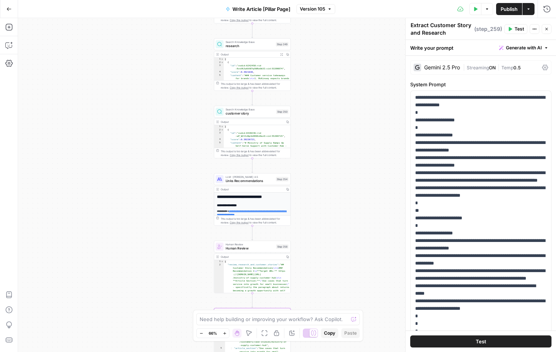
click at [243, 115] on span "customer story" at bounding box center [250, 113] width 49 height 5
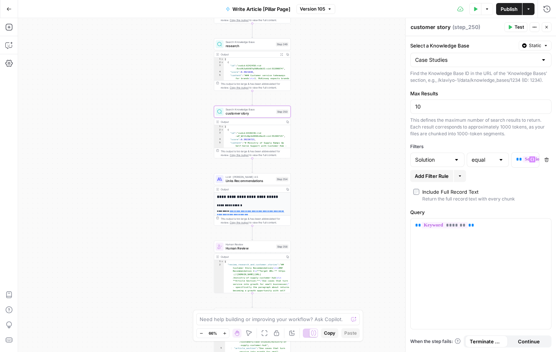
scroll to position [0, 31]
click at [464, 62] on input "Select a Knowledge Base" at bounding box center [476, 60] width 122 height 8
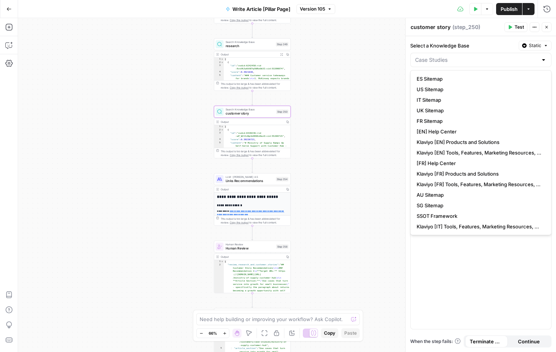
type input "Case Studies"
click at [333, 54] on div "**********" at bounding box center [287, 185] width 538 height 334
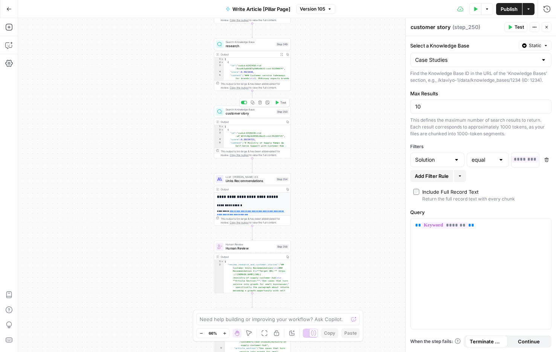
click at [253, 115] on span "customer story" at bounding box center [250, 113] width 49 height 5
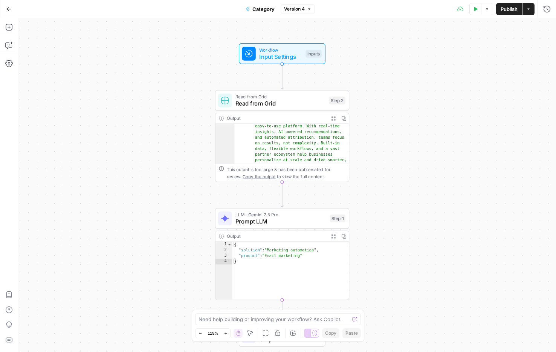
scroll to position [502, 0]
click at [272, 222] on span "Prompt LLM" at bounding box center [280, 221] width 91 height 9
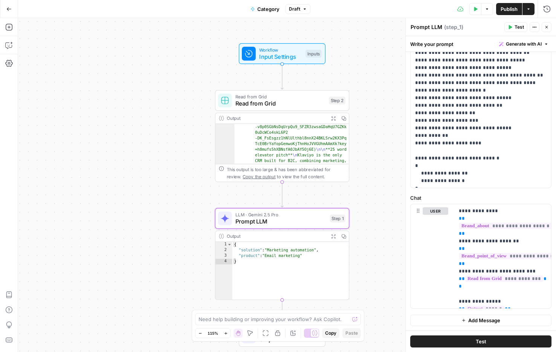
scroll to position [773, 0]
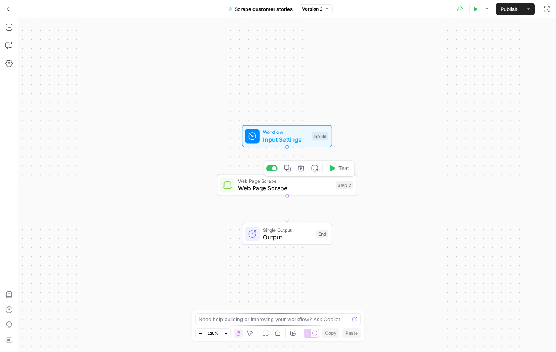
click at [268, 192] on span "Web Page Scrape" at bounding box center [285, 187] width 94 height 9
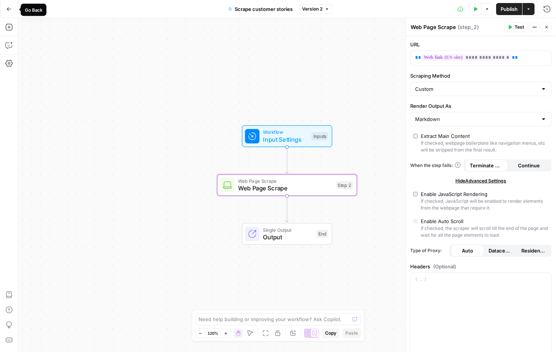
click at [9, 11] on icon "button" at bounding box center [8, 8] width 5 height 5
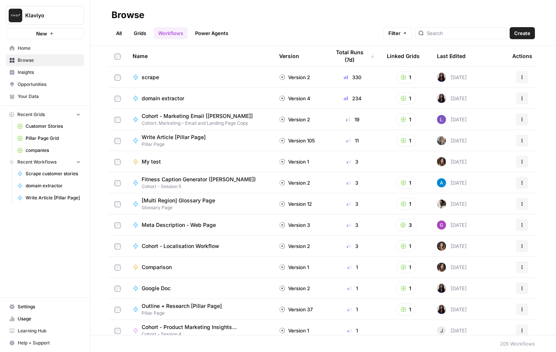
click at [29, 131] on link "Customer Stories" at bounding box center [49, 126] width 70 height 12
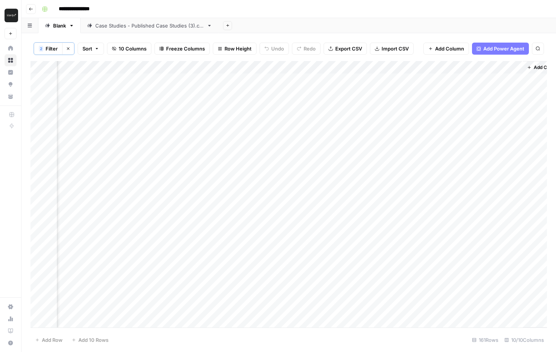
scroll to position [0, 475]
